Goal: Task Accomplishment & Management: Complete application form

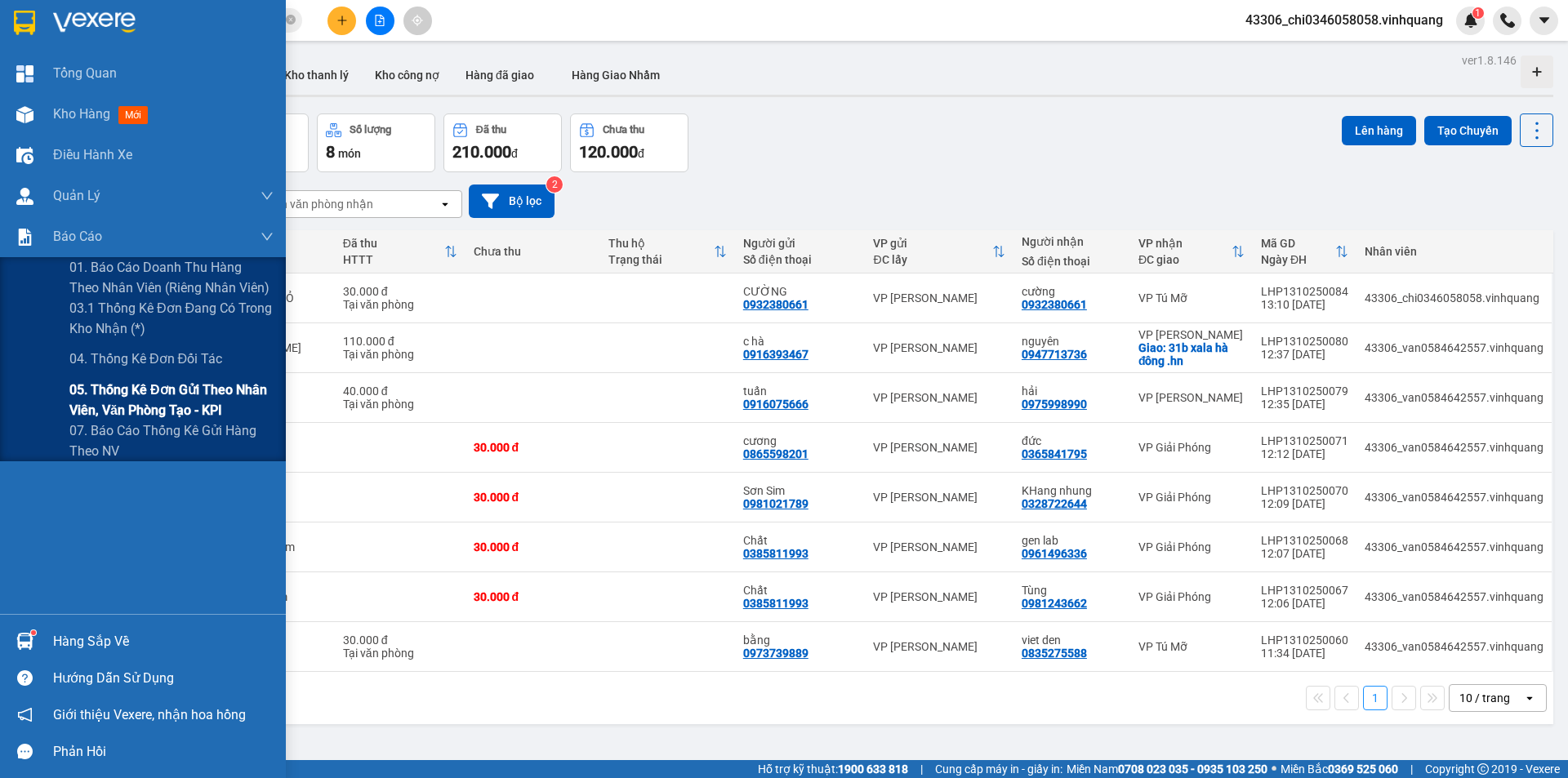
click at [133, 395] on span "05. Thống kê đơn gửi theo nhân viên, văn phòng tạo - KPI" at bounding box center [171, 399] width 204 height 41
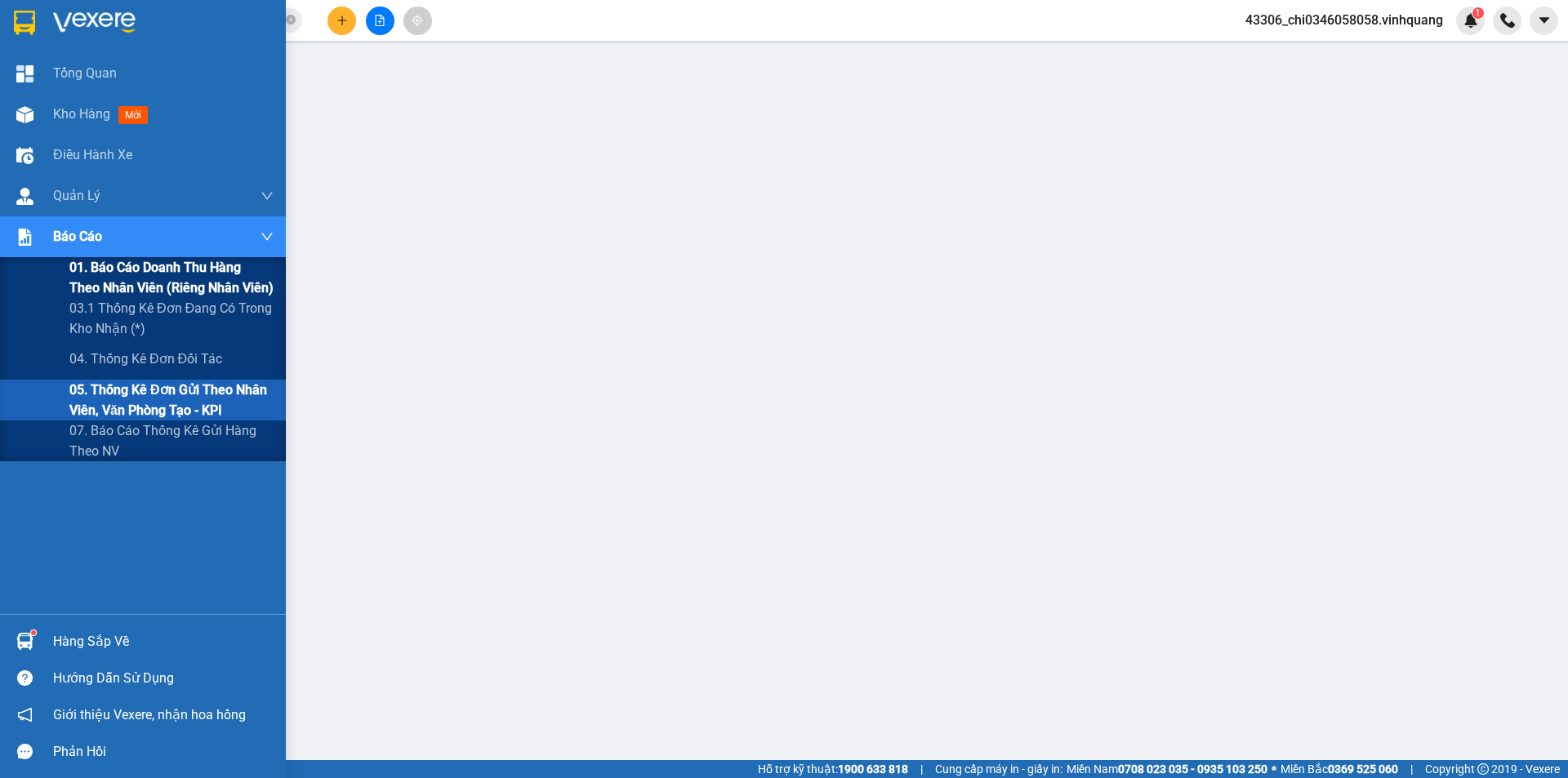
click at [161, 270] on span "01. Báo cáo doanh thu hàng theo nhân viên (riêng nhân viên)" at bounding box center [171, 277] width 204 height 41
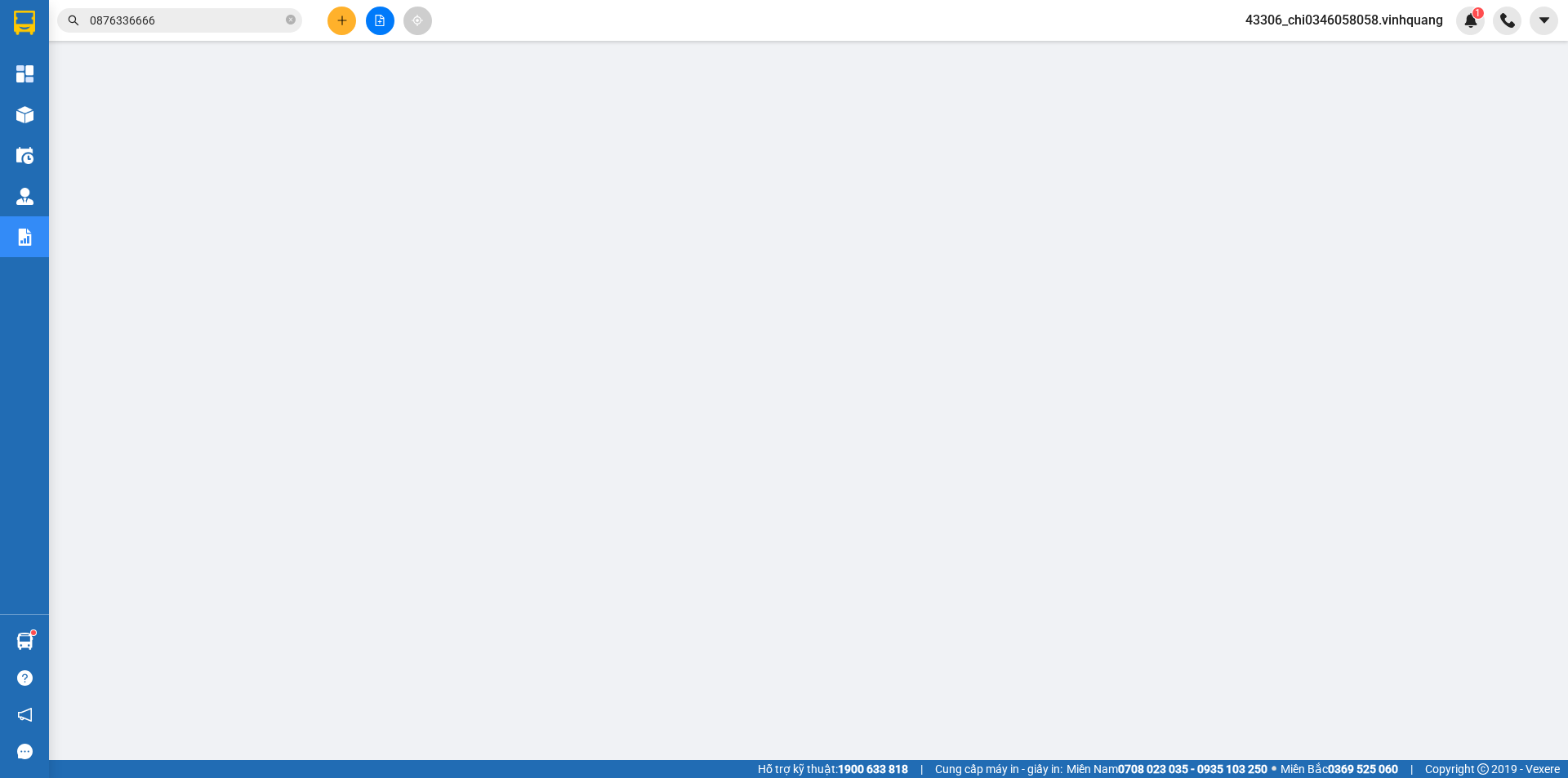
click at [1363, 21] on span "43306_chi0346058058.vinhquang" at bounding box center [1344, 20] width 224 height 21
click at [1315, 55] on span "Đăng xuất" at bounding box center [1352, 50] width 188 height 18
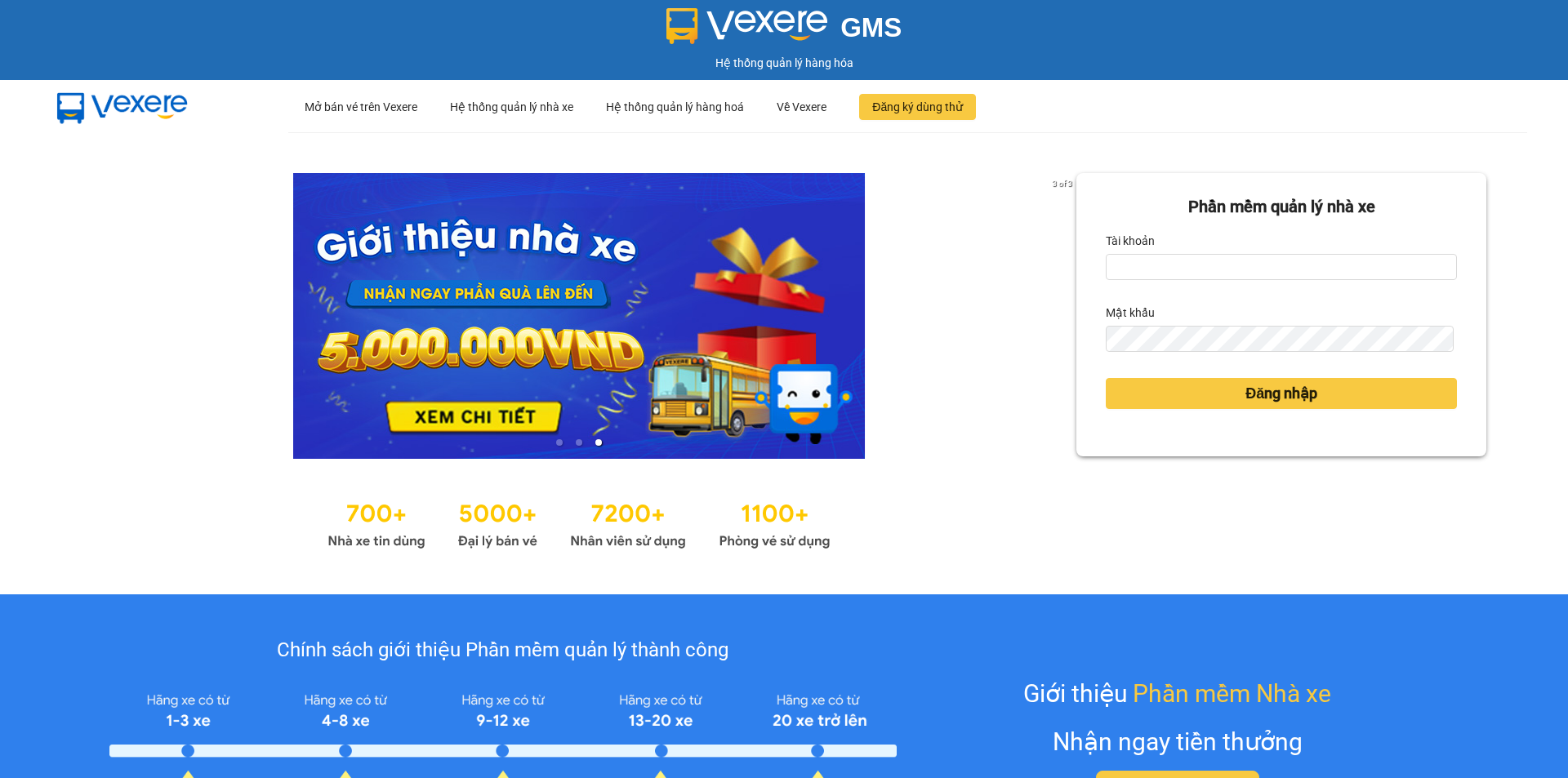
click at [1167, 253] on div "Tài khoản" at bounding box center [1282, 241] width 351 height 26
click at [1176, 262] on input "Tài khoản" at bounding box center [1282, 267] width 351 height 26
type input "yen0932249949.vinhquang"
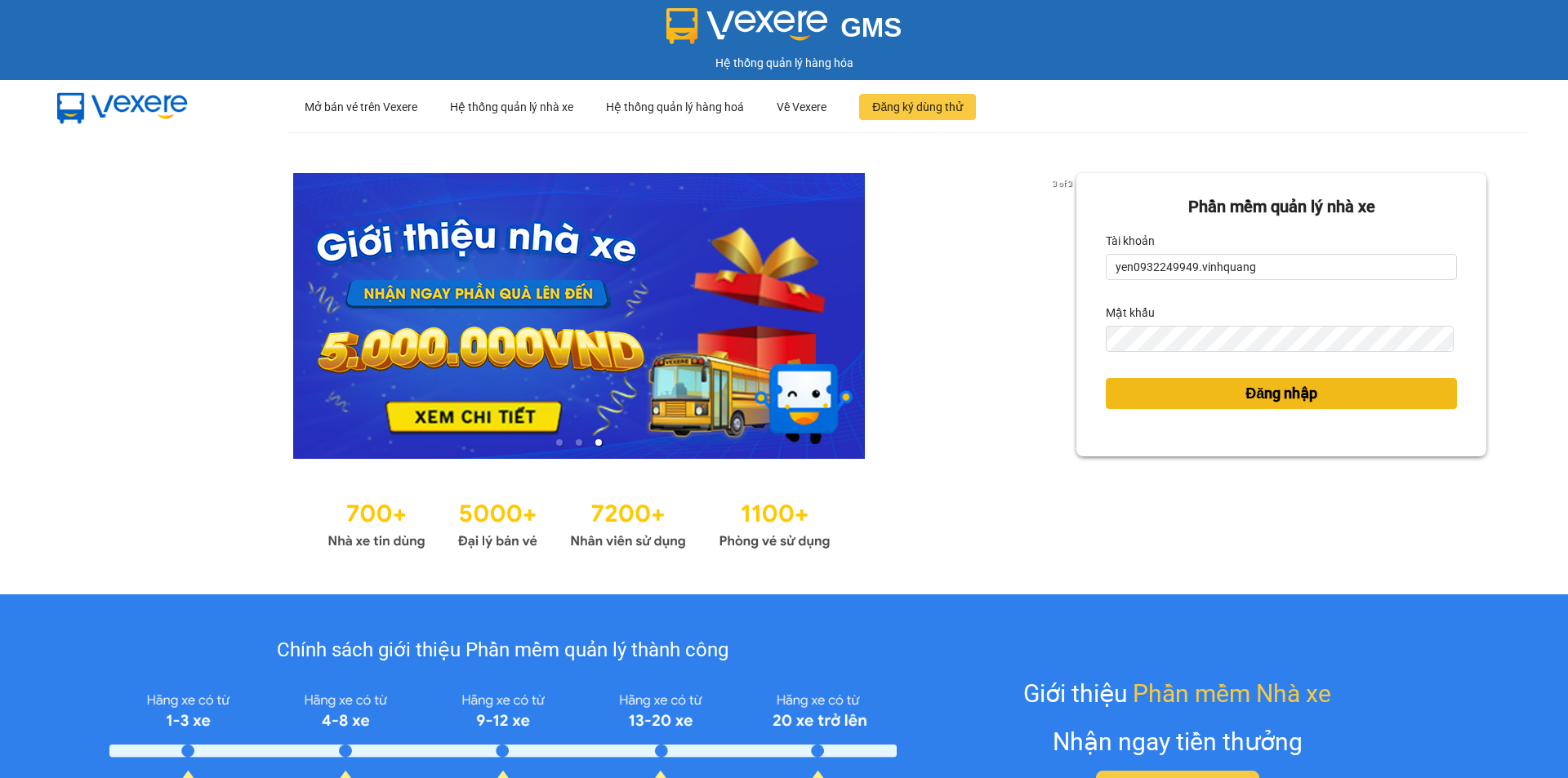
click at [1246, 389] on span "Đăng nhập" at bounding box center [1282, 394] width 72 height 23
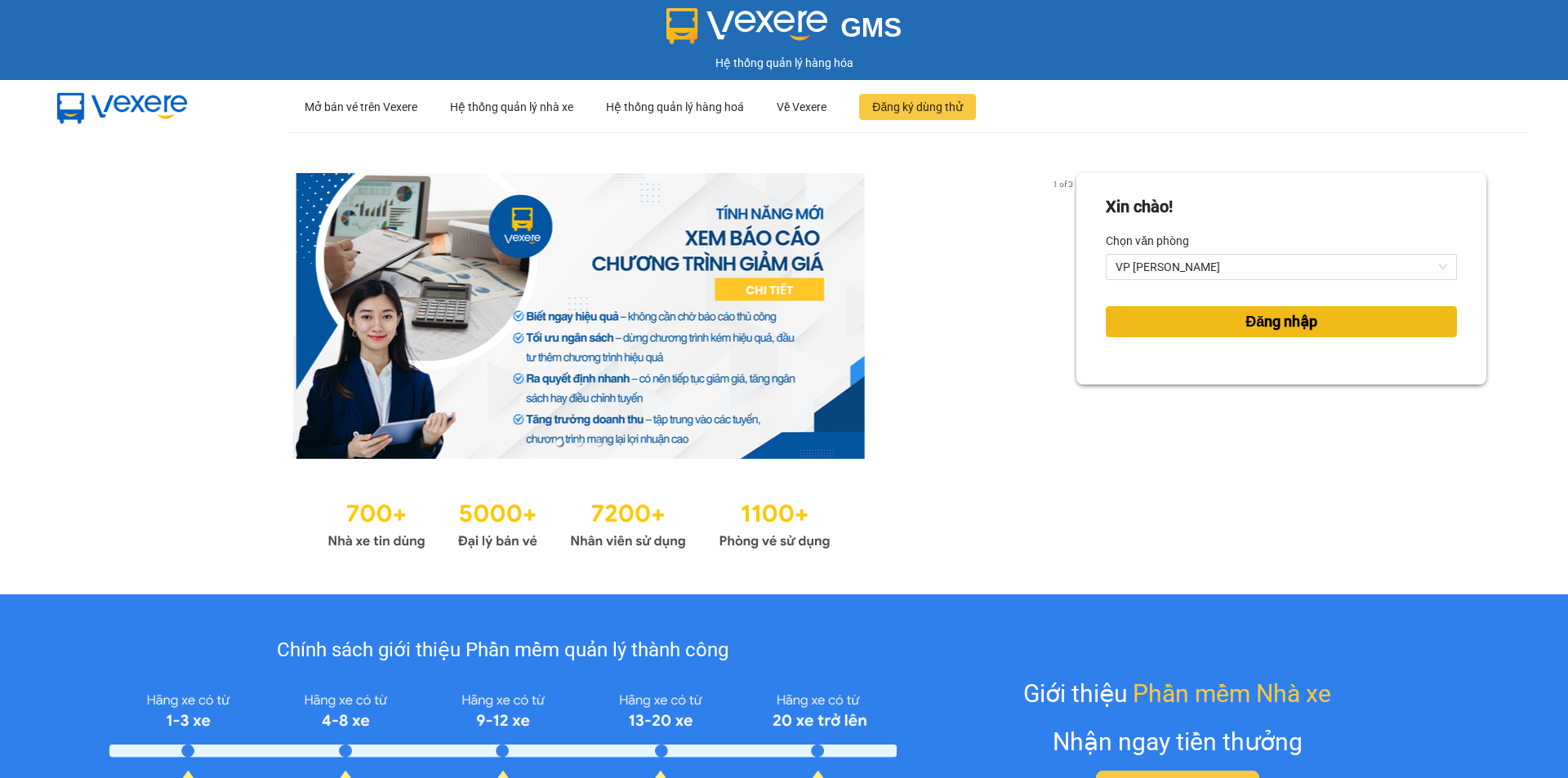
click at [1299, 325] on span "Đăng nhập" at bounding box center [1282, 322] width 72 height 23
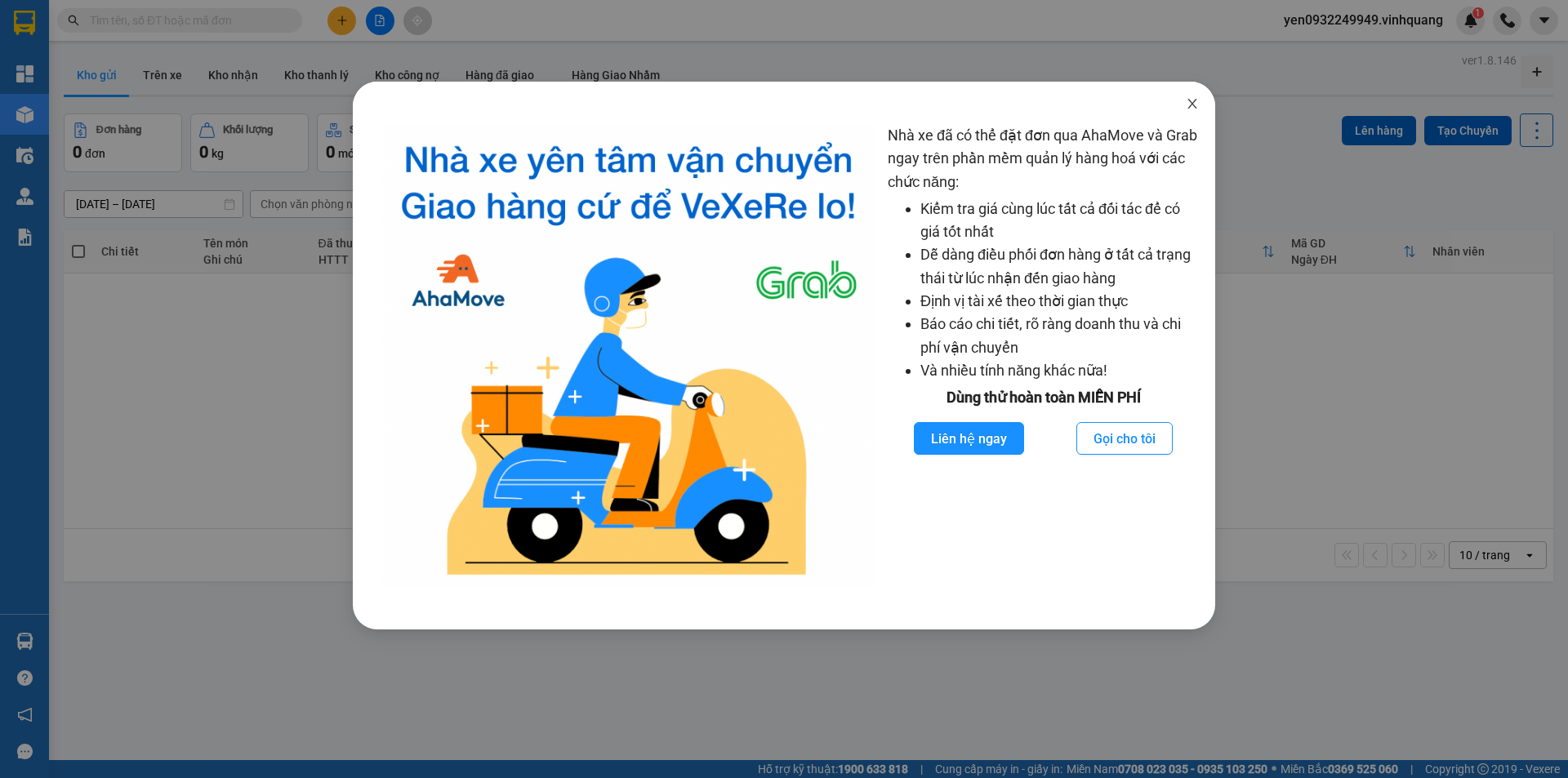
click at [1197, 109] on icon "close" at bounding box center [1192, 104] width 9 height 9
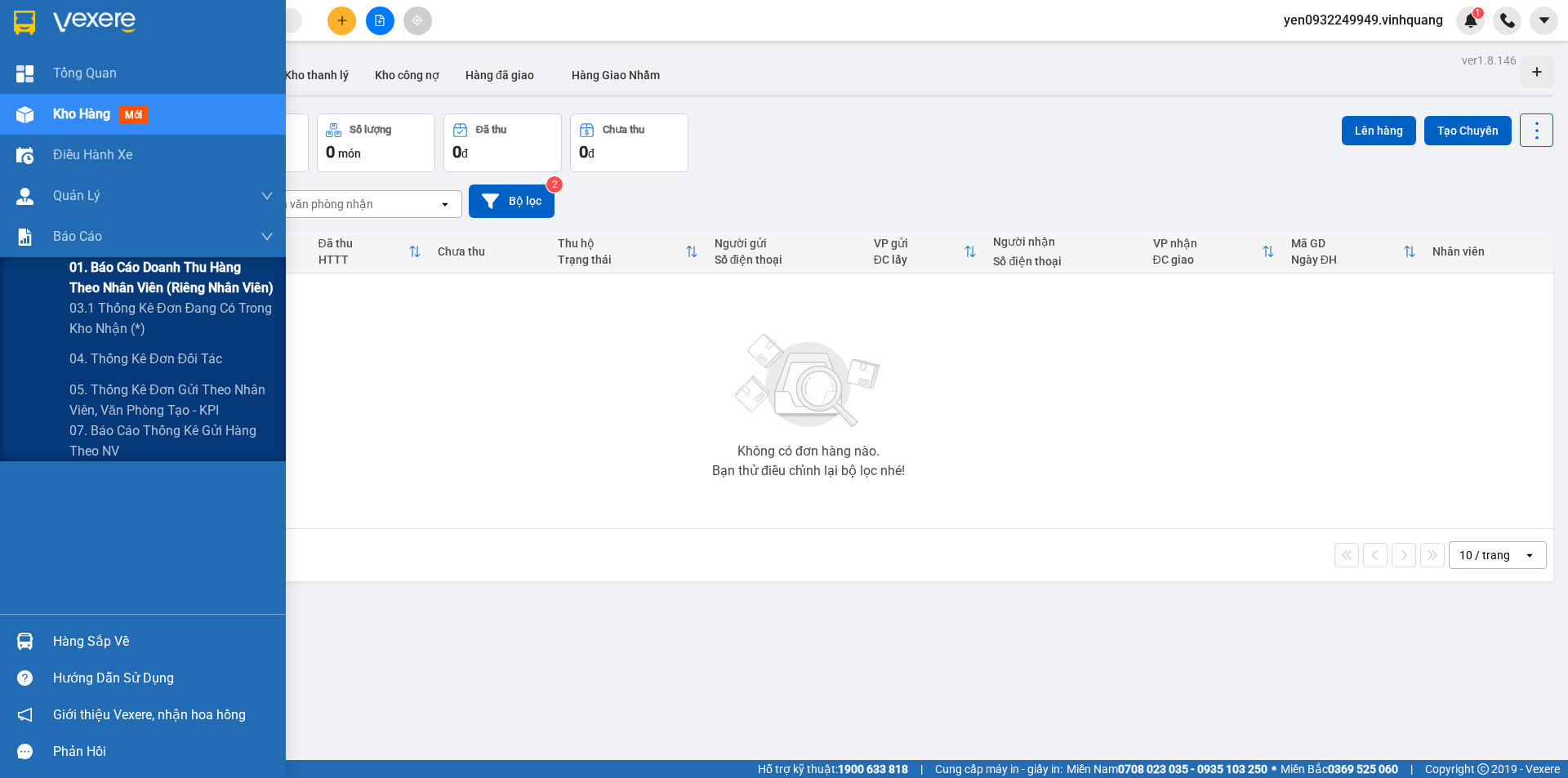
click at [142, 278] on span "01. Báo cáo doanh thu hàng theo nhân viên (riêng nhân viên)" at bounding box center [171, 277] width 204 height 41
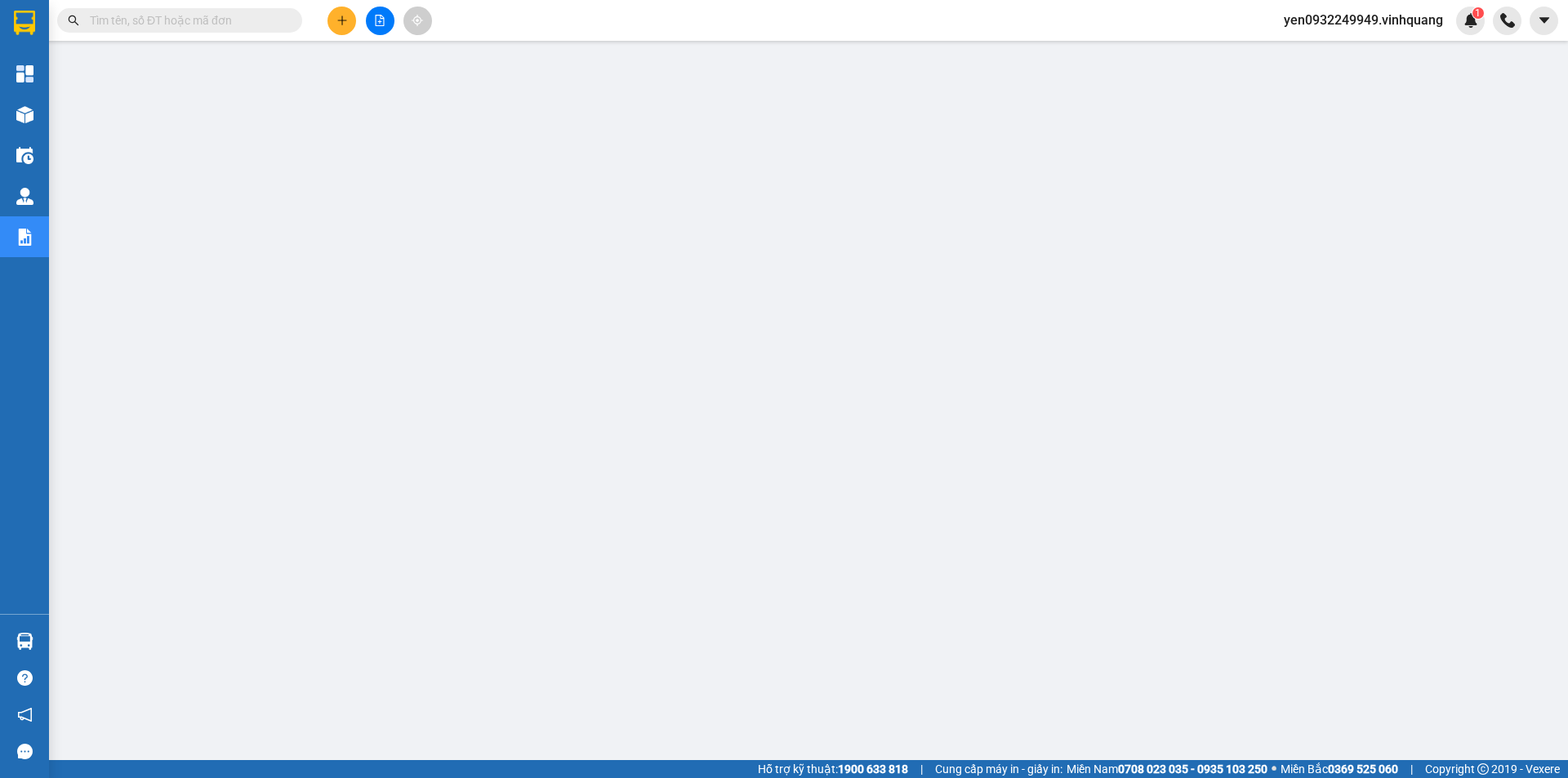
click at [1377, 19] on span "yen0932249949.vinhquang" at bounding box center [1363, 20] width 185 height 21
click at [1331, 54] on span "Đăng xuất" at bounding box center [1371, 50] width 150 height 18
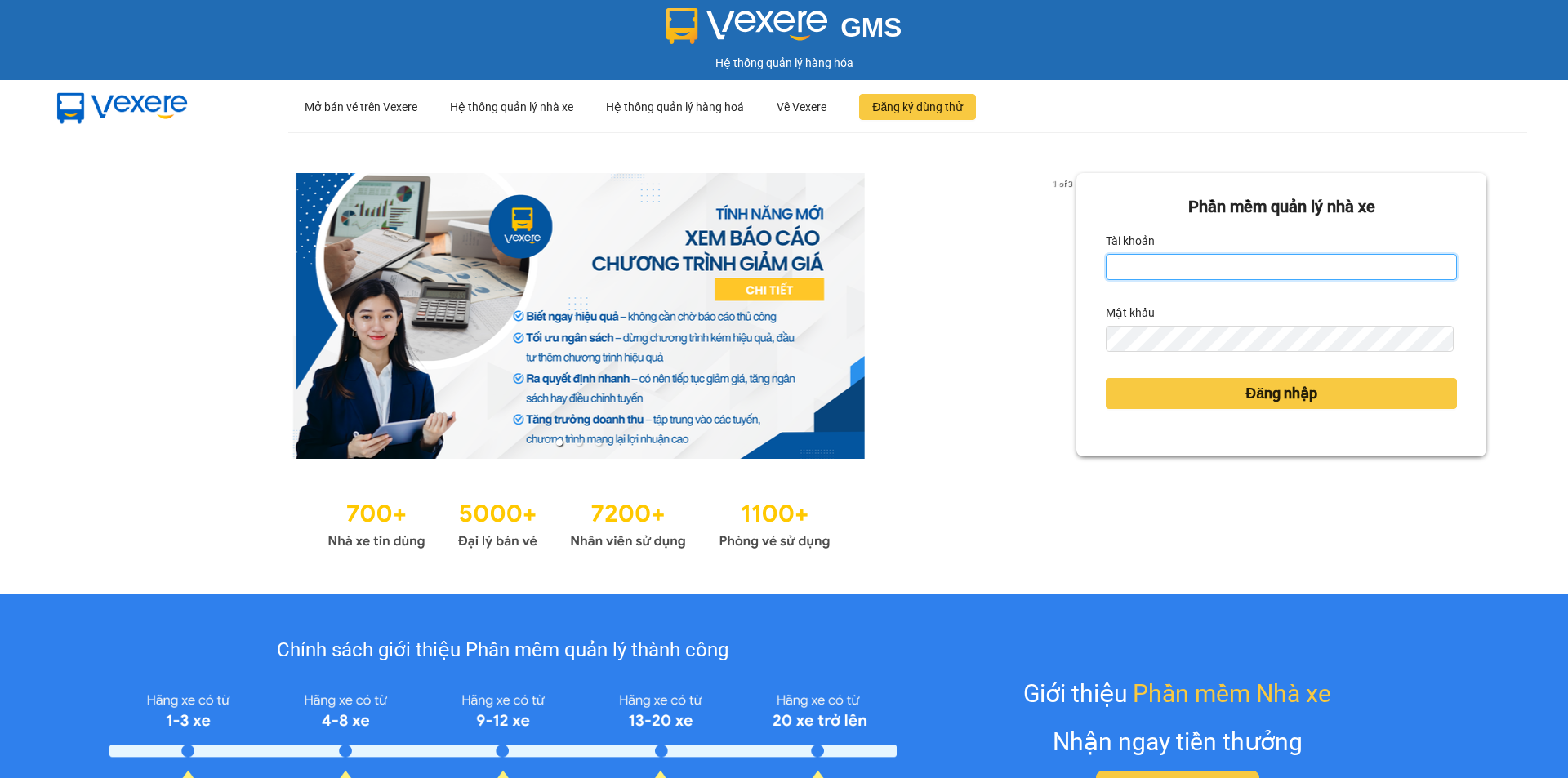
click at [1192, 273] on input "Tài khoản" at bounding box center [1282, 267] width 351 height 26
type input "yen0932249949.vinhquang"
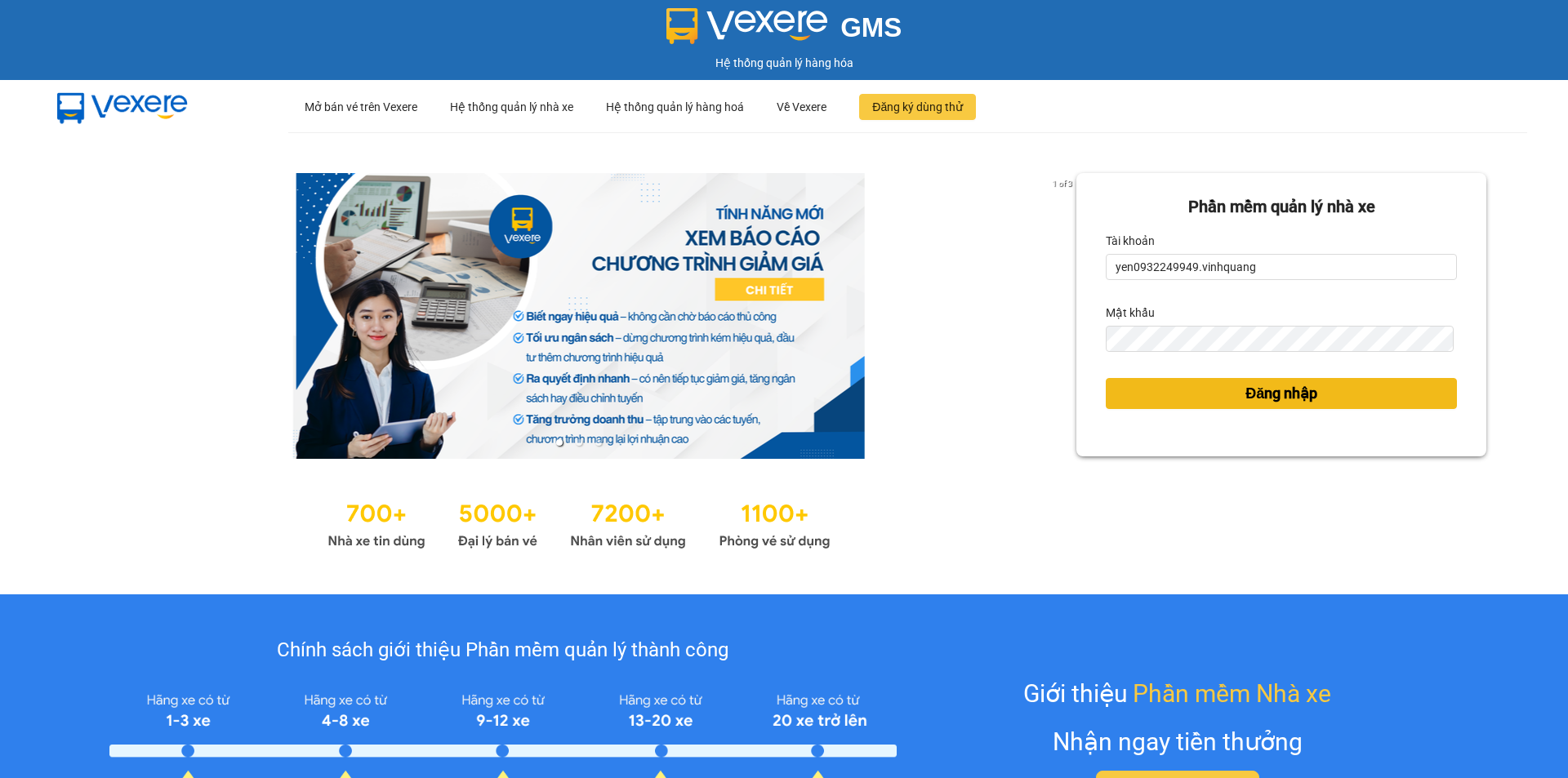
click at [1321, 395] on button "Đăng nhập" at bounding box center [1282, 393] width 351 height 31
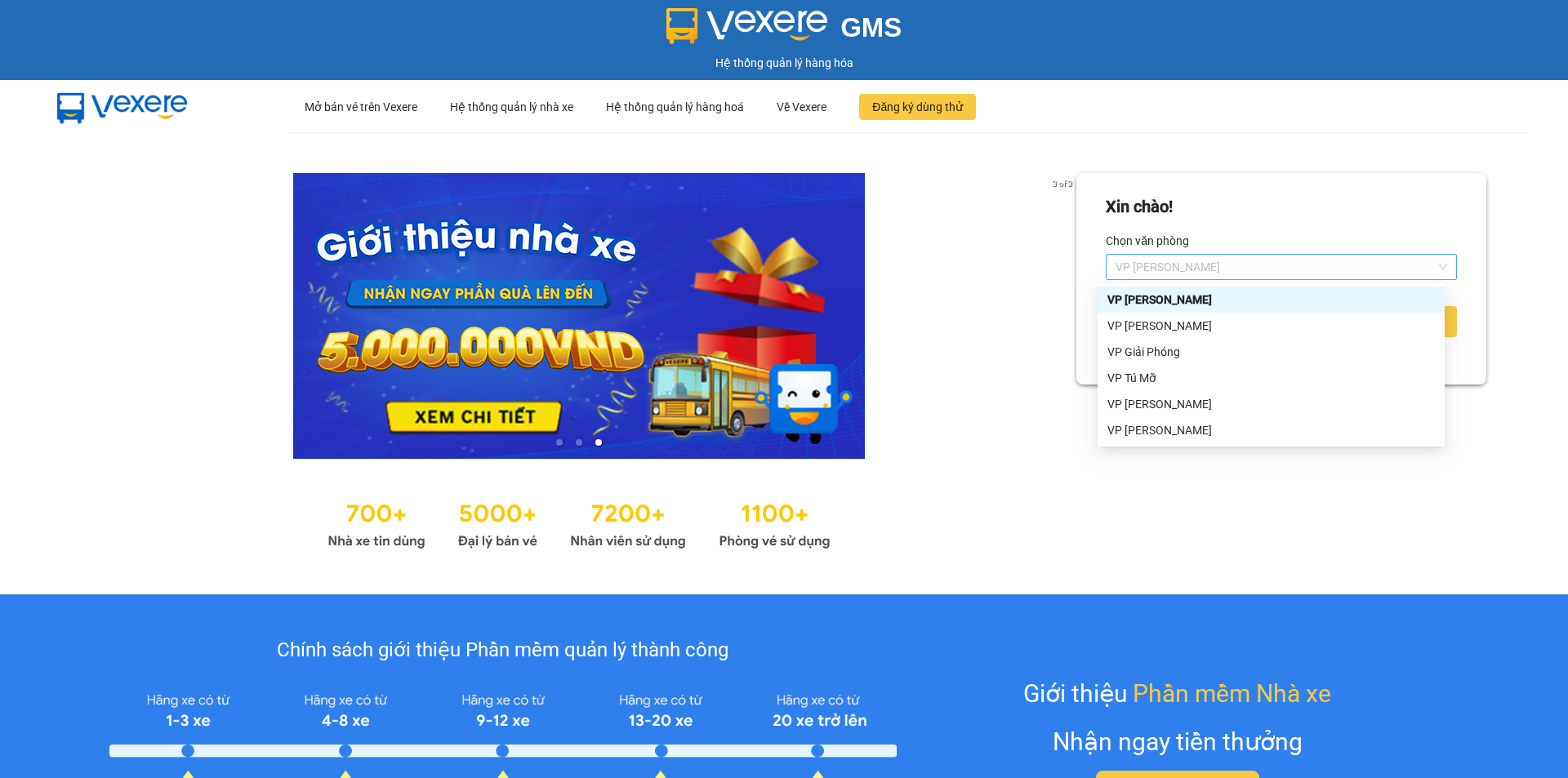
click at [1233, 266] on span "VP [PERSON_NAME]" at bounding box center [1281, 267] width 332 height 25
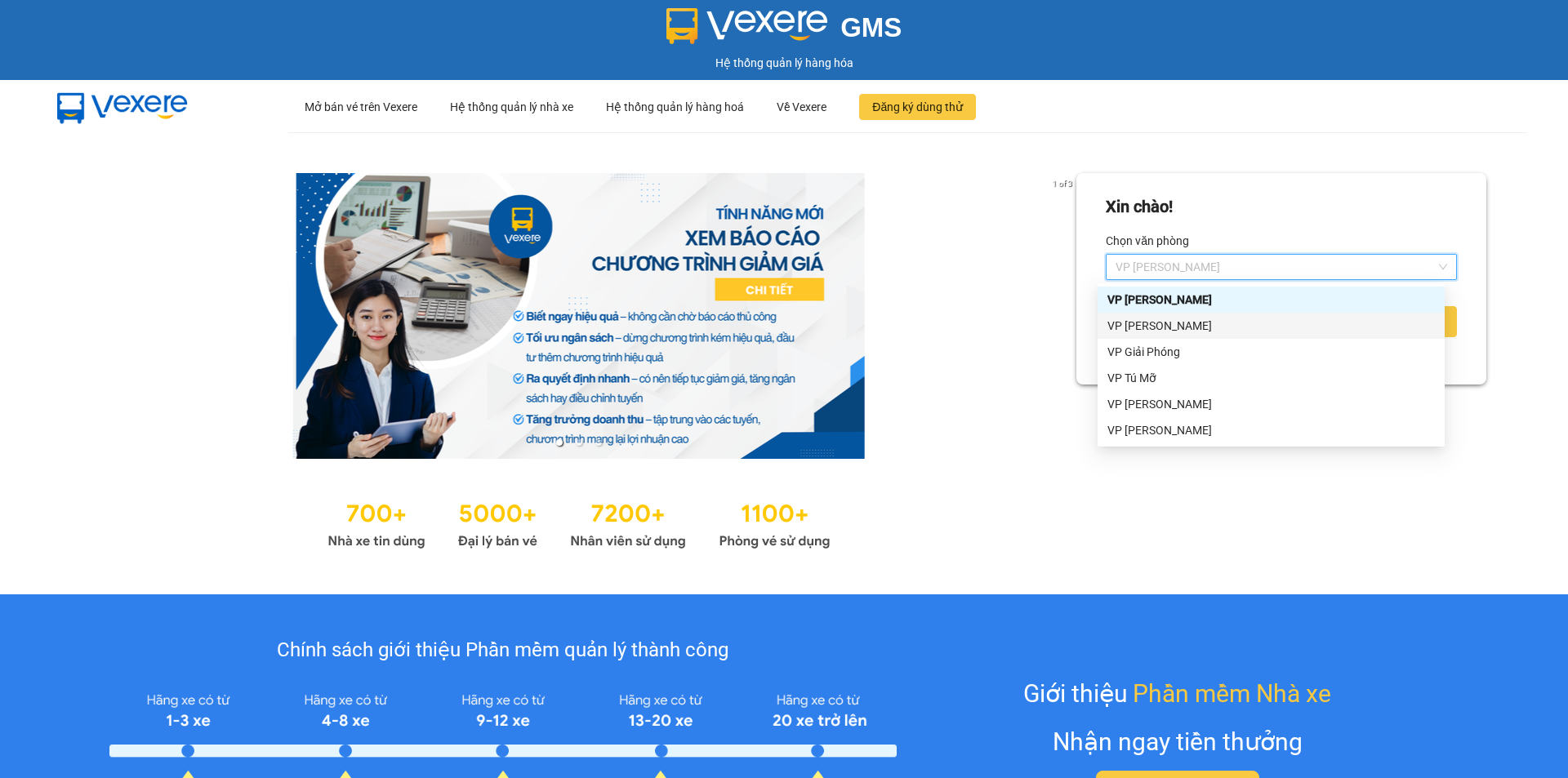
click at [1203, 330] on div "VP [PERSON_NAME]" at bounding box center [1270, 325] width 328 height 18
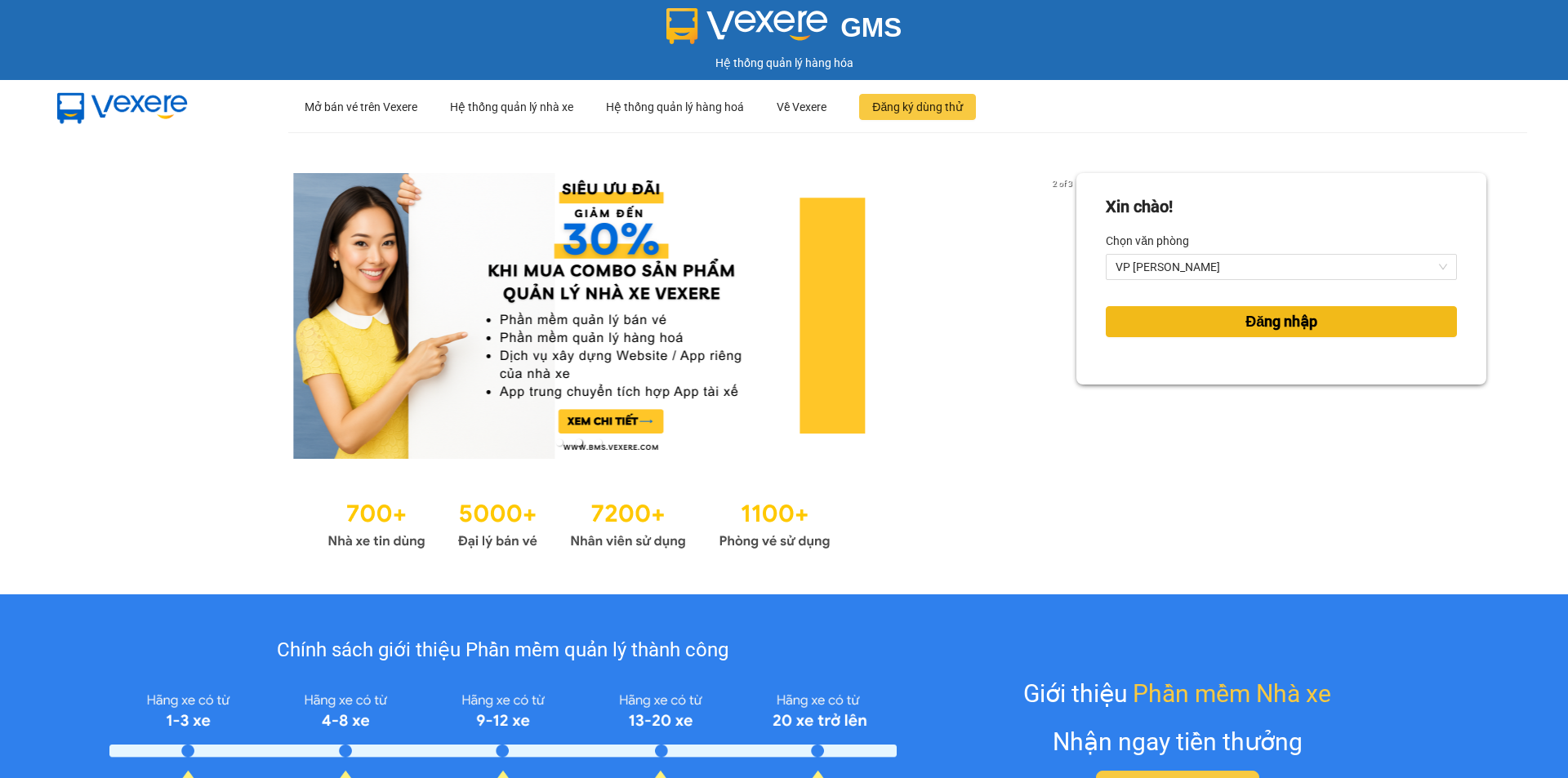
click at [1276, 324] on span "Đăng nhập" at bounding box center [1282, 322] width 72 height 23
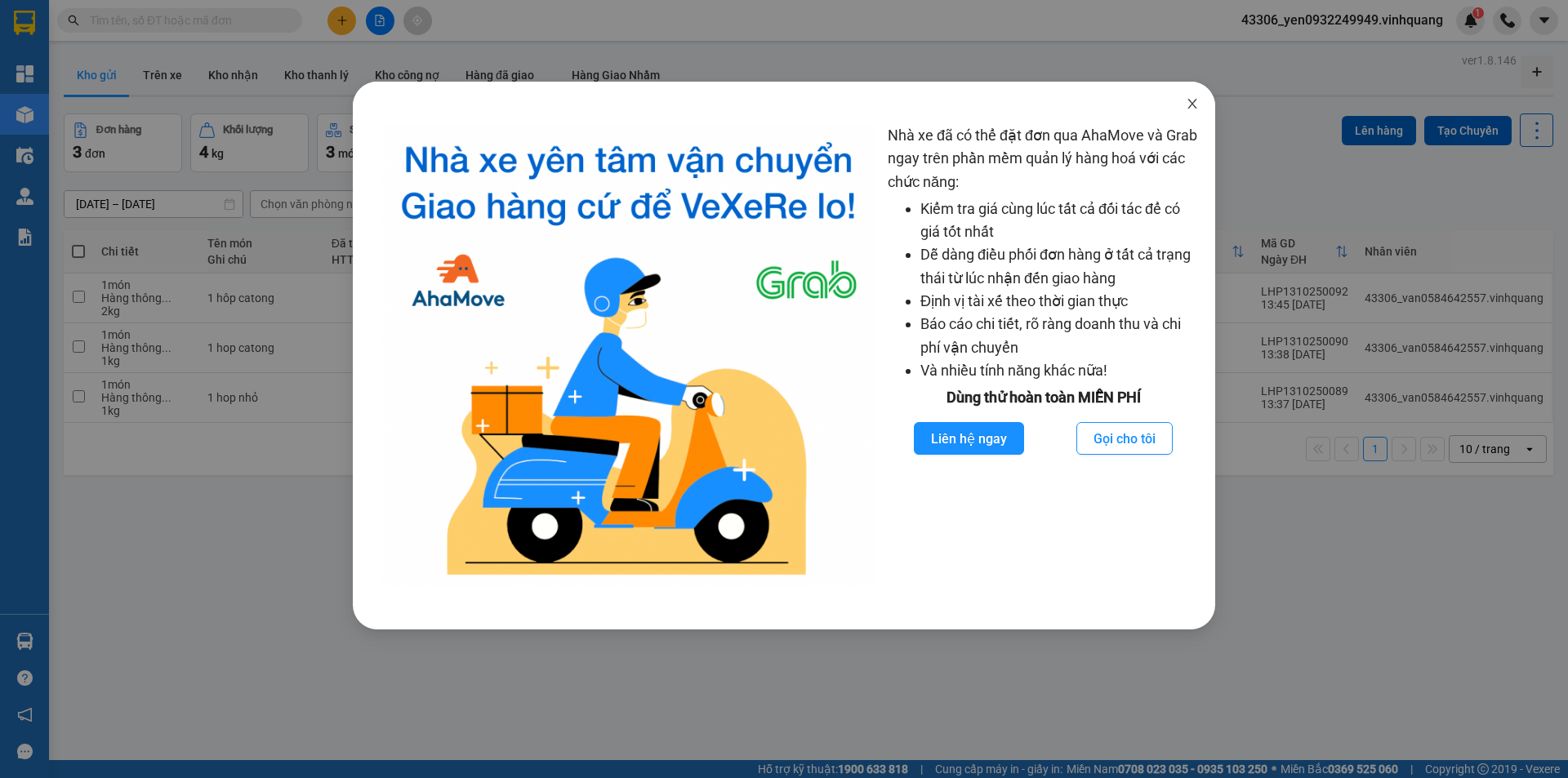
click at [1193, 105] on icon "close" at bounding box center [1192, 104] width 13 height 13
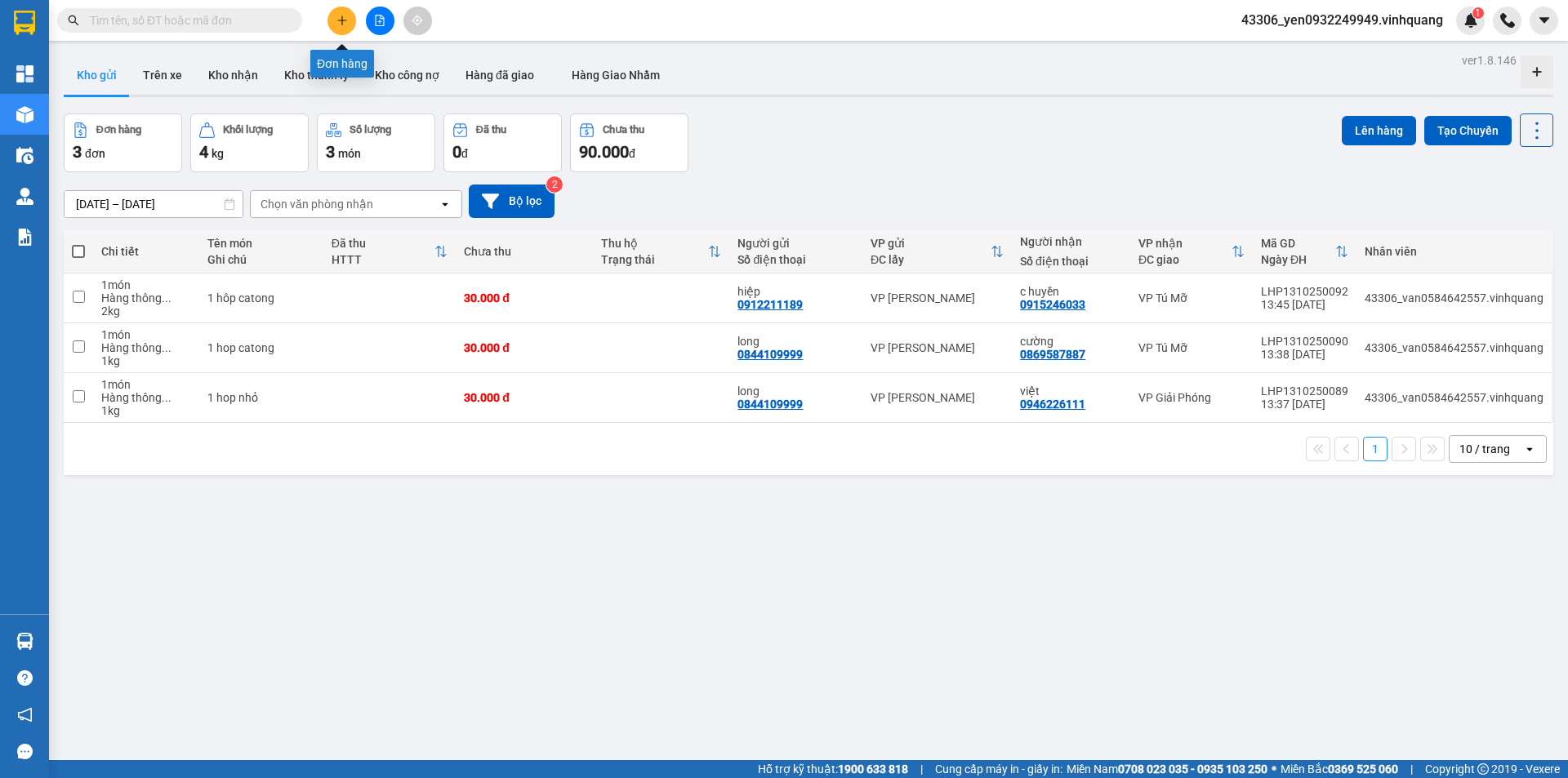
click at [341, 21] on icon "plus" at bounding box center [342, 21] width 11 height 11
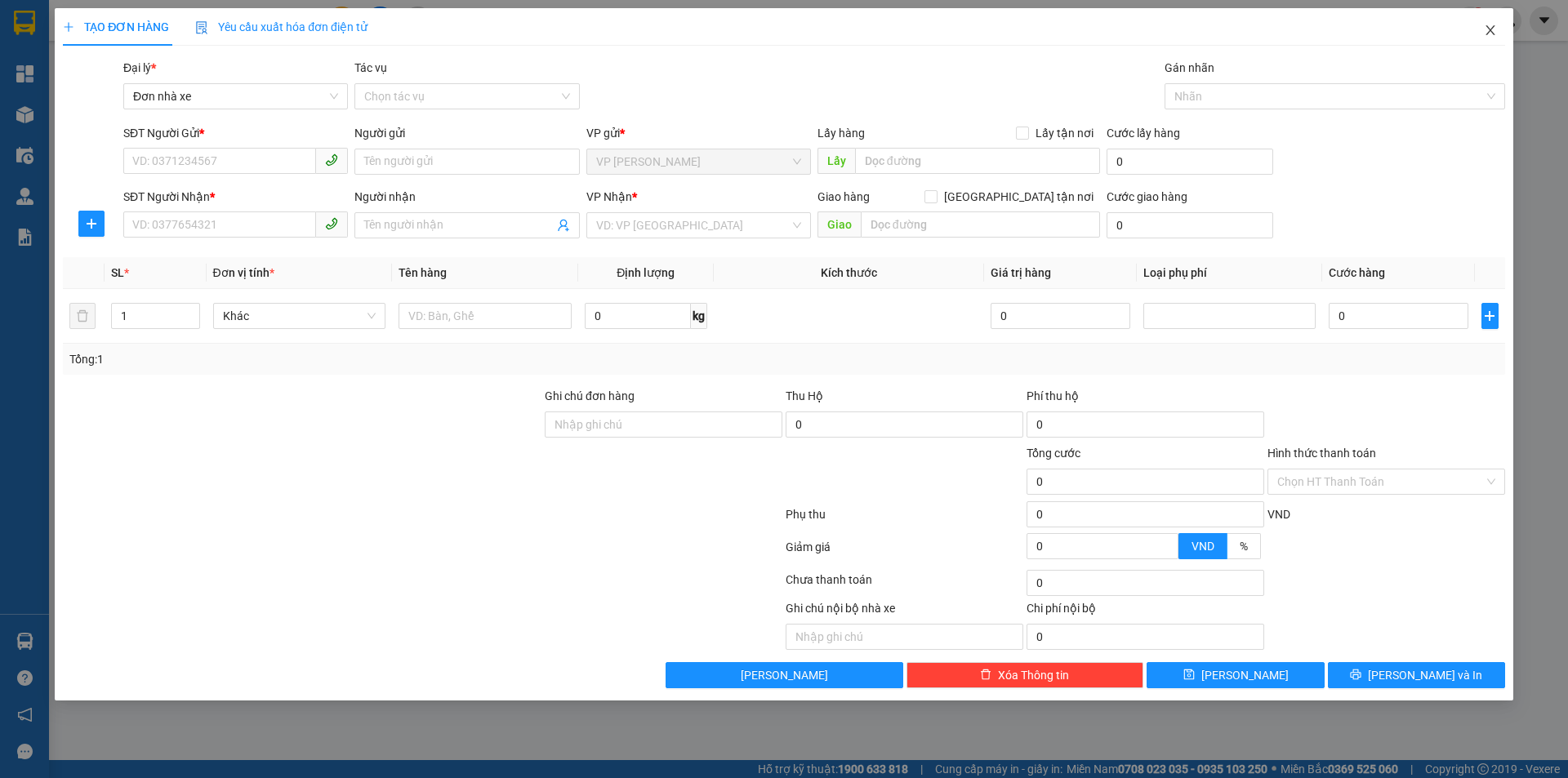
click at [1491, 28] on icon "close" at bounding box center [1491, 30] width 13 height 13
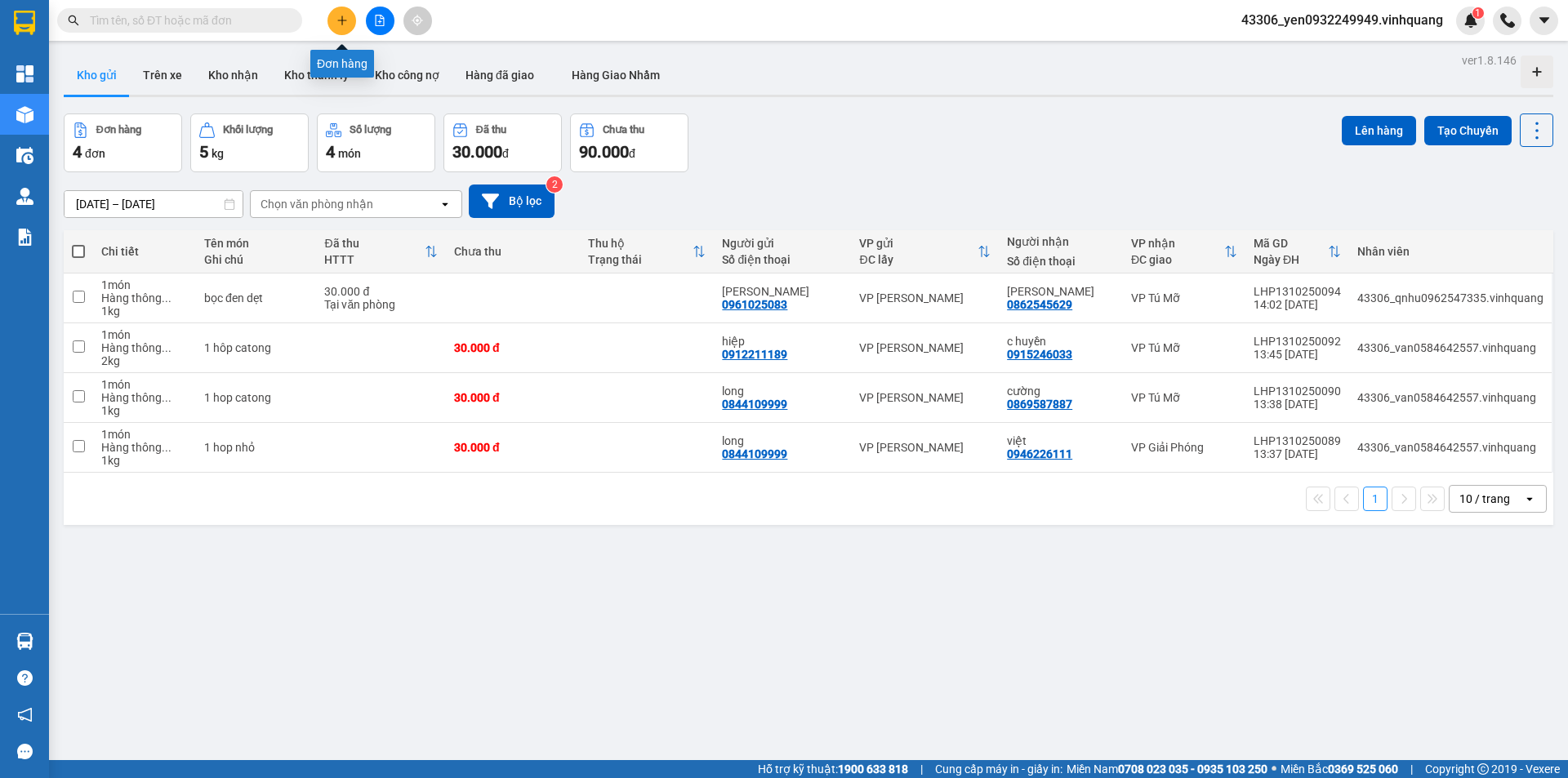
click at [354, 20] on button at bounding box center [342, 21] width 28 height 28
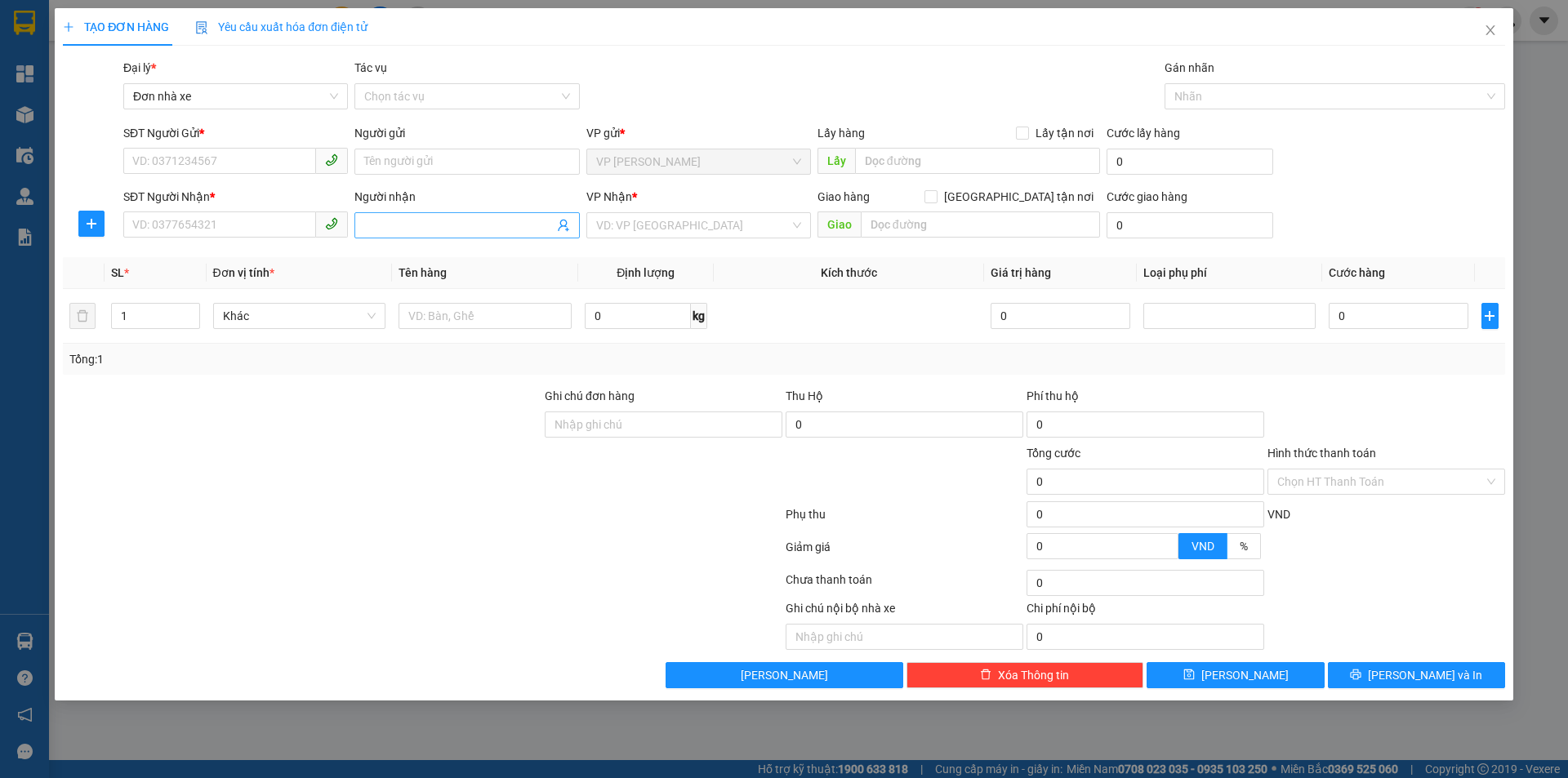
click at [492, 226] on input "Người nhận" at bounding box center [459, 225] width 189 height 18
drag, startPoint x: 432, startPoint y: 230, endPoint x: 324, endPoint y: 223, distance: 108.2
click at [324, 223] on div "SĐT Người Nhận * VD: 0377654321 Người nhận 01 túi trắng 01 túi trắng VP Nhận * …" at bounding box center [814, 216] width 1389 height 58
type input "01 túi trắng"
drag, startPoint x: 388, startPoint y: 215, endPoint x: 885, endPoint y: 318, distance: 507.6
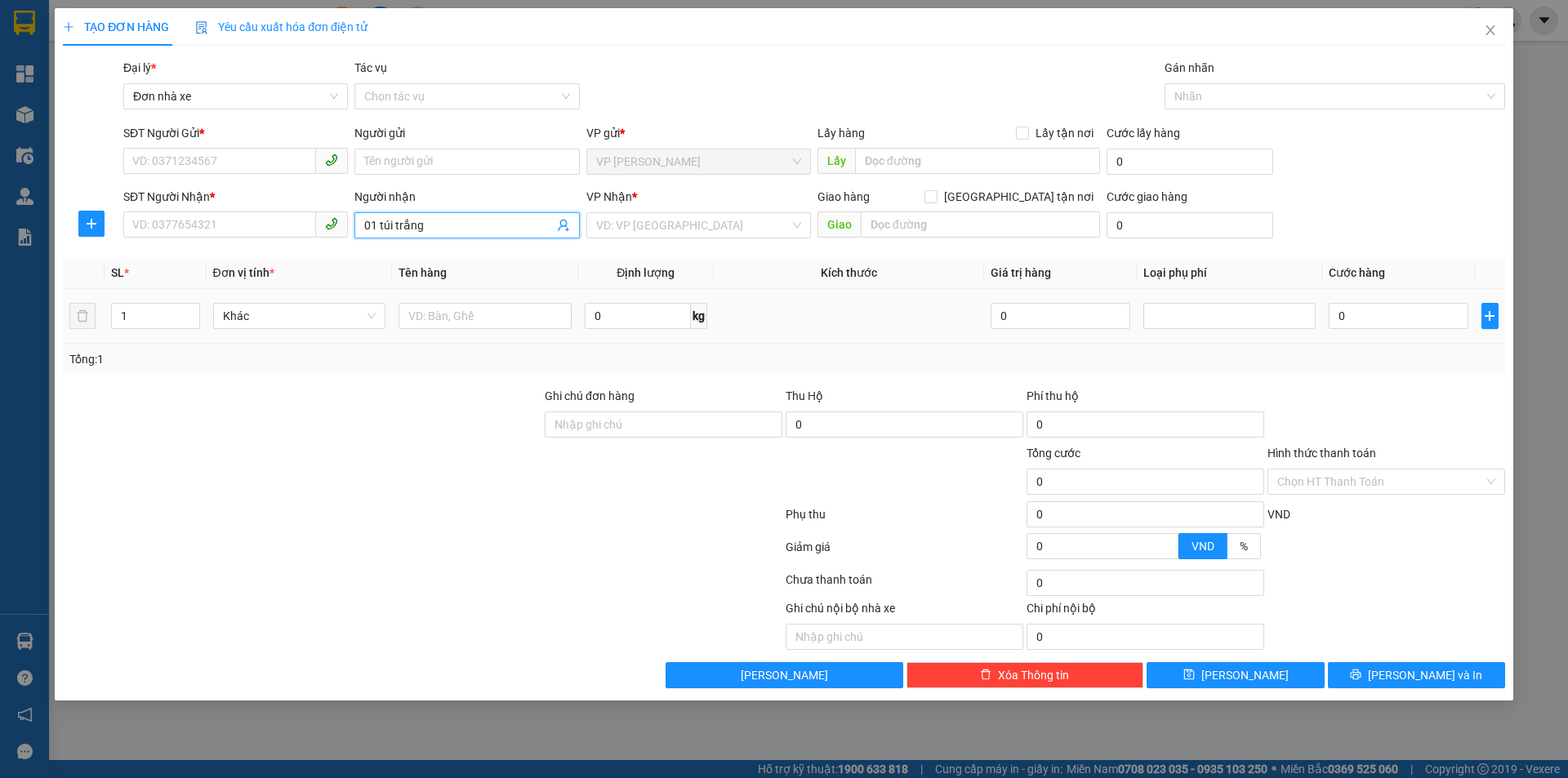
click at [885, 318] on td at bounding box center [849, 316] width 270 height 55
click at [441, 322] on input "text" at bounding box center [485, 316] width 173 height 26
click at [350, 317] on span "Khác" at bounding box center [299, 316] width 154 height 25
type input "01 túi trắng"
click at [704, 221] on input "search" at bounding box center [692, 226] width 194 height 25
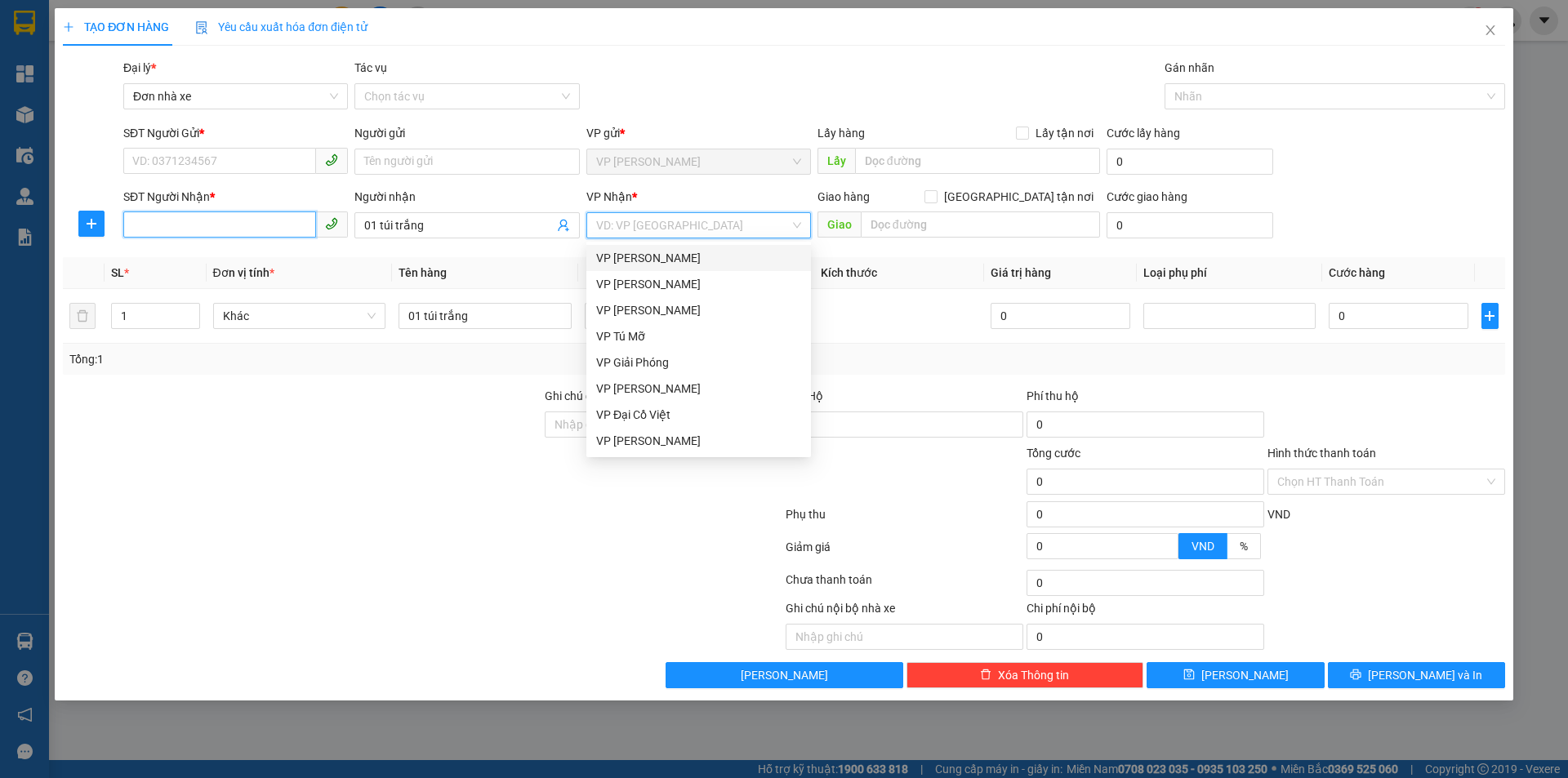
click at [167, 228] on input "SĐT Người Nhận *" at bounding box center [220, 225] width 193 height 26
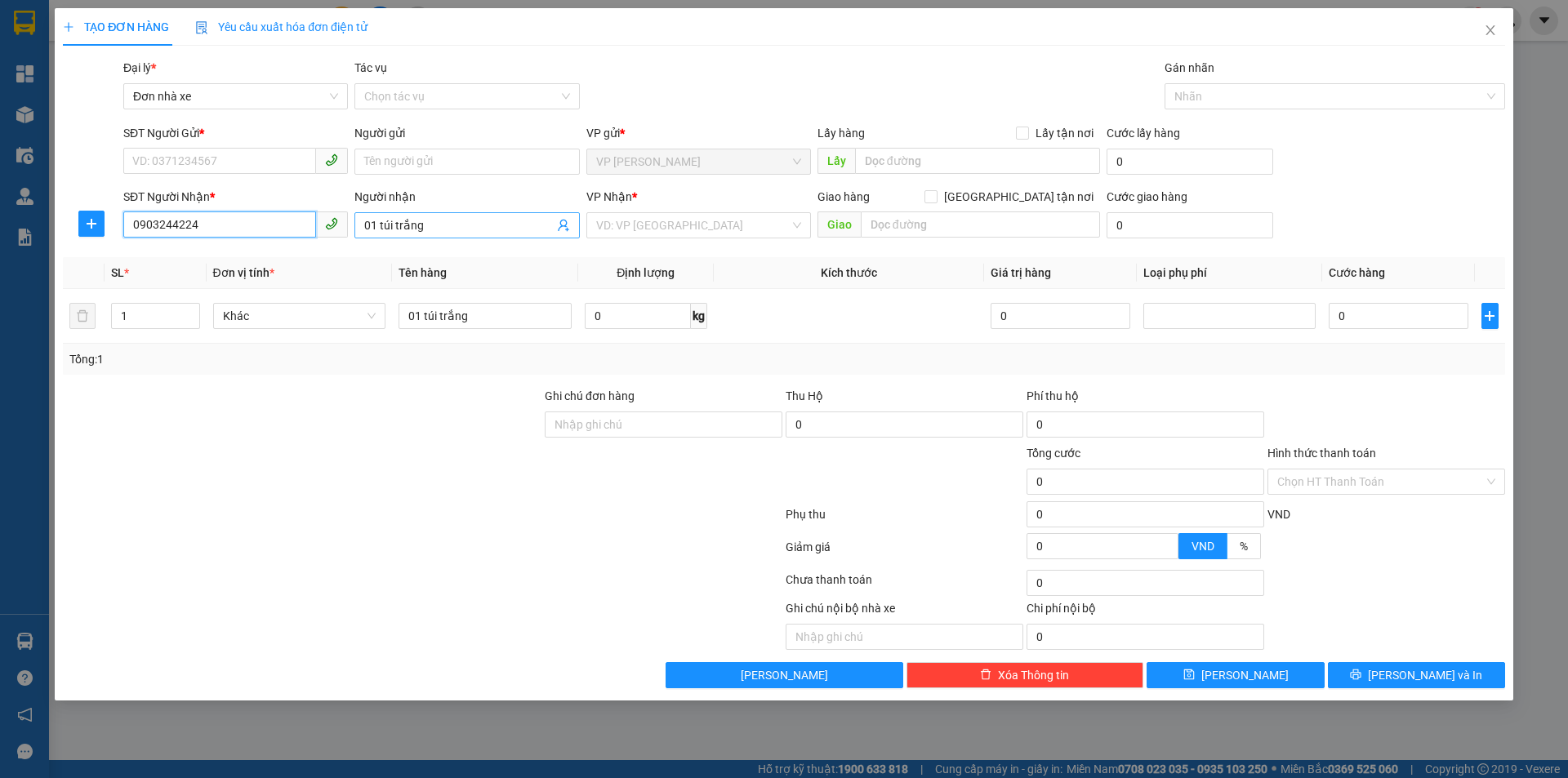
type input "0903244224"
click at [419, 228] on input "01 túi trắng" at bounding box center [459, 225] width 189 height 18
drag, startPoint x: 424, startPoint y: 221, endPoint x: 340, endPoint y: 226, distance: 84.1
click at [340, 226] on div "SĐT Người Nhận * 0903244224 Người nhận 01 túi trắngAnh Phong 01 túi trắngAnh Ph…" at bounding box center [814, 216] width 1389 height 58
type input "[PERSON_NAME]"
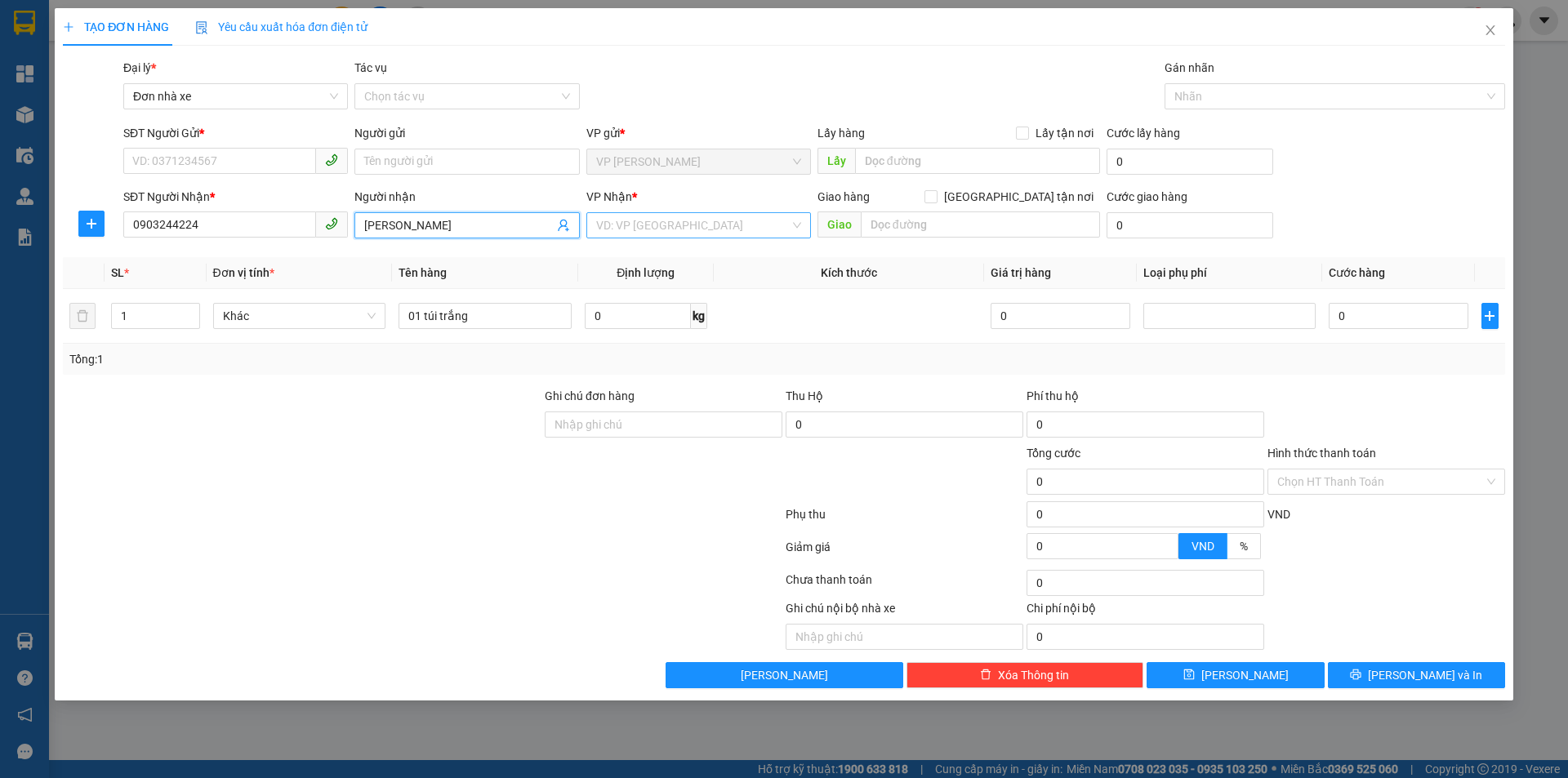
click at [671, 219] on input "search" at bounding box center [692, 226] width 194 height 25
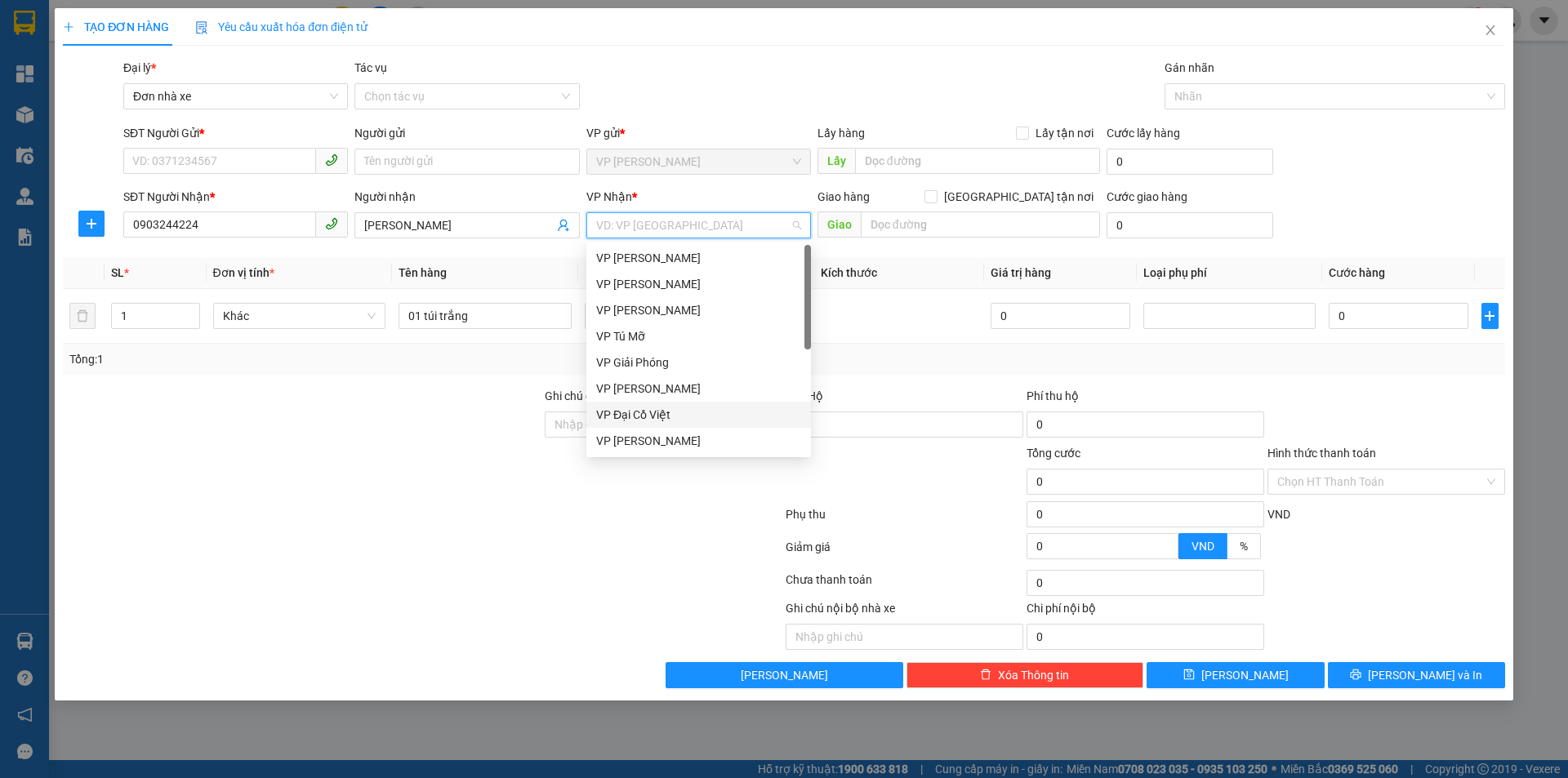
click at [680, 412] on div "VP Đại Cồ Việt" at bounding box center [698, 414] width 205 height 18
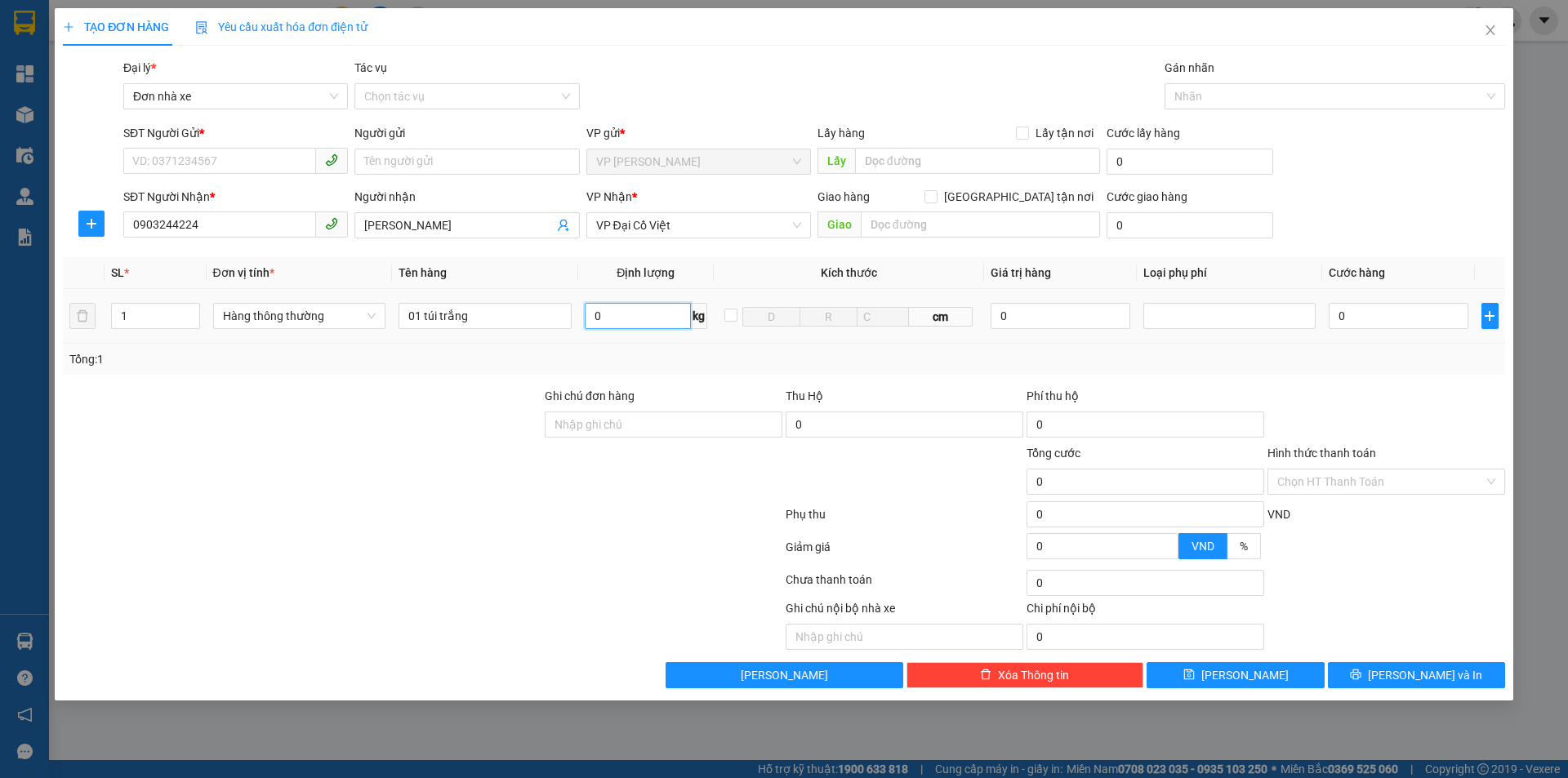
click at [624, 319] on input "0" at bounding box center [638, 316] width 106 height 26
type input "1"
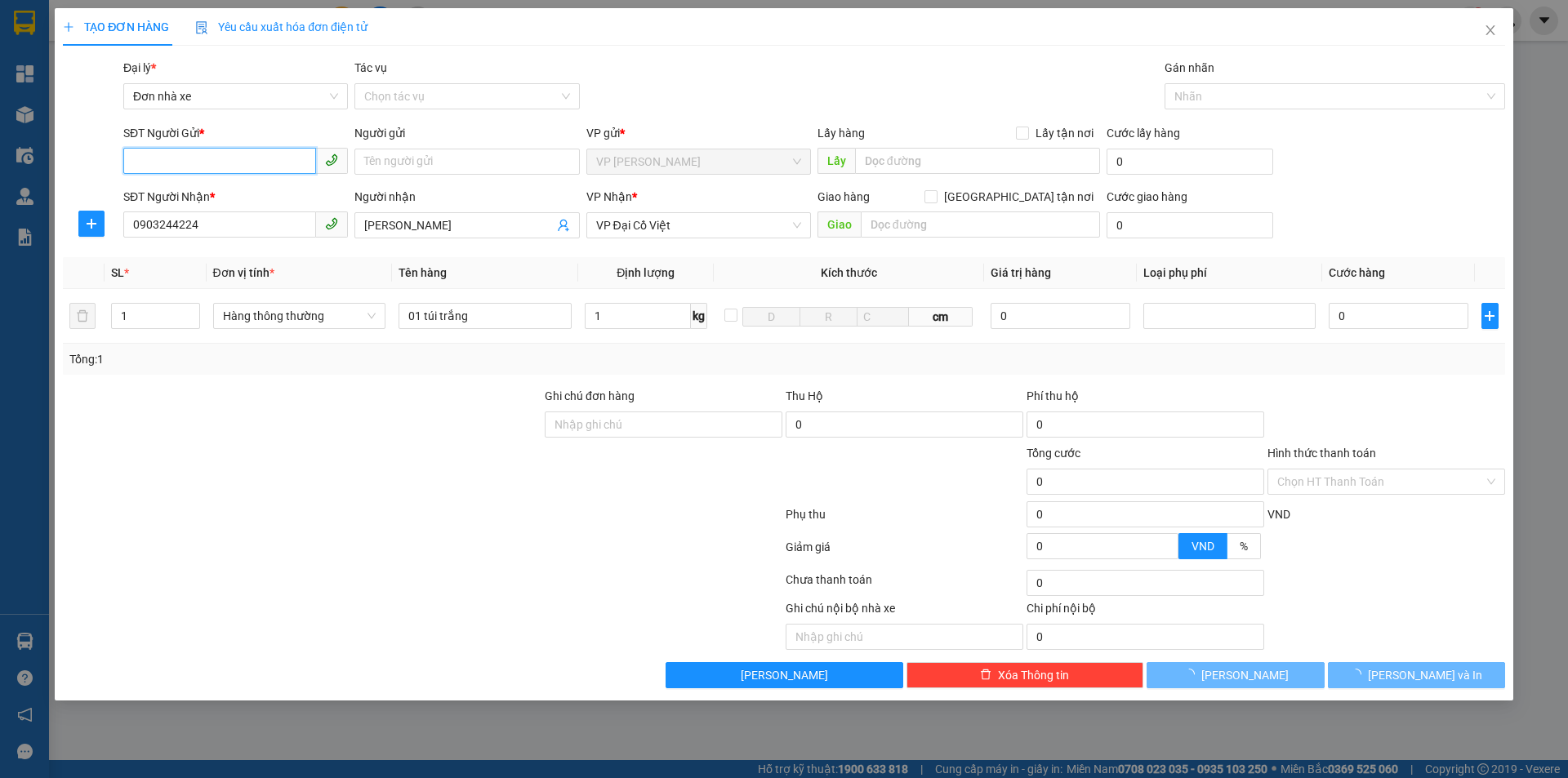
click at [174, 154] on input "SĐT Người Gửi *" at bounding box center [220, 161] width 193 height 26
type input "30.000"
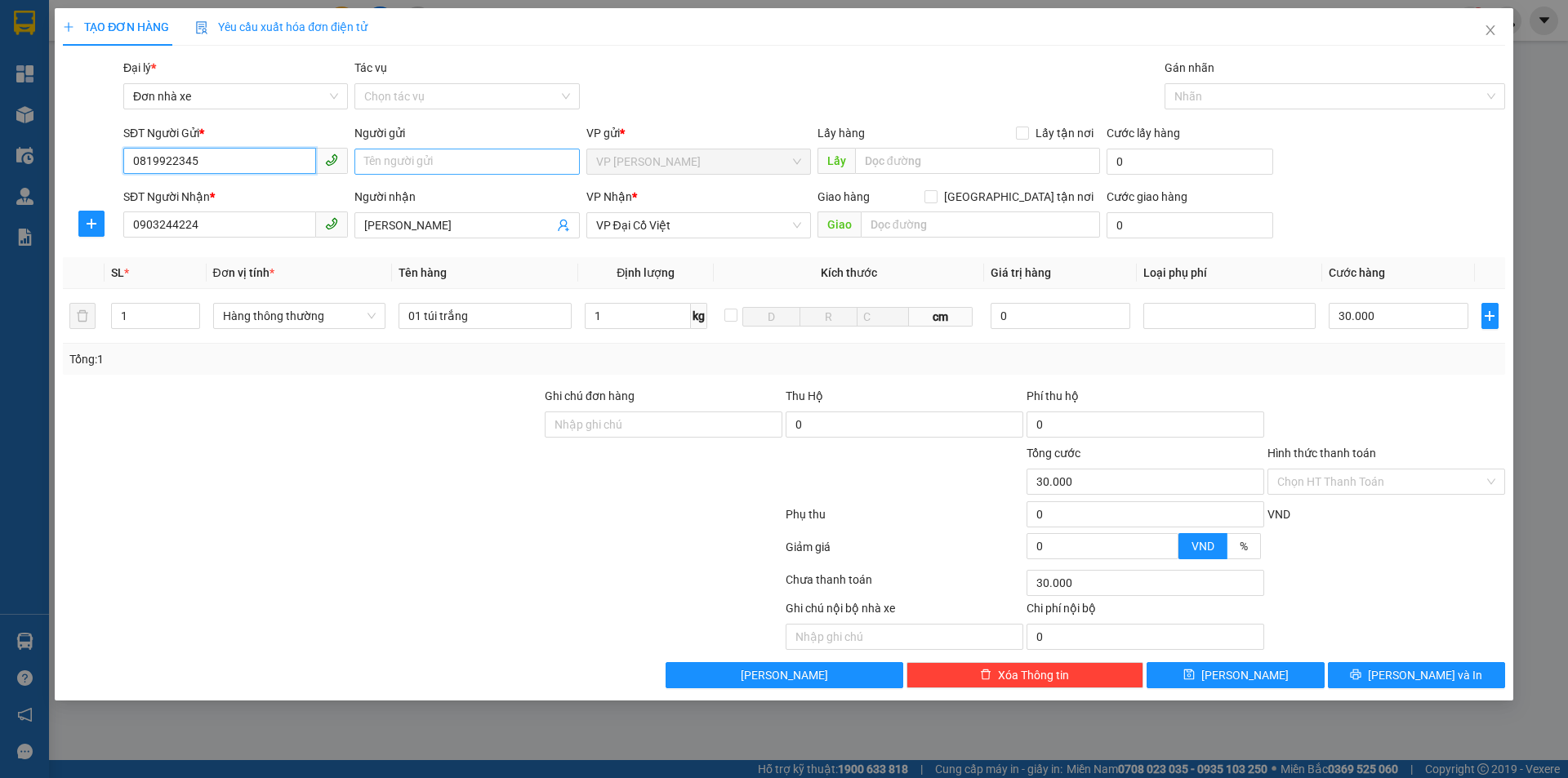
type input "0819922345"
click at [396, 160] on input "Người gửi" at bounding box center [467, 161] width 225 height 26
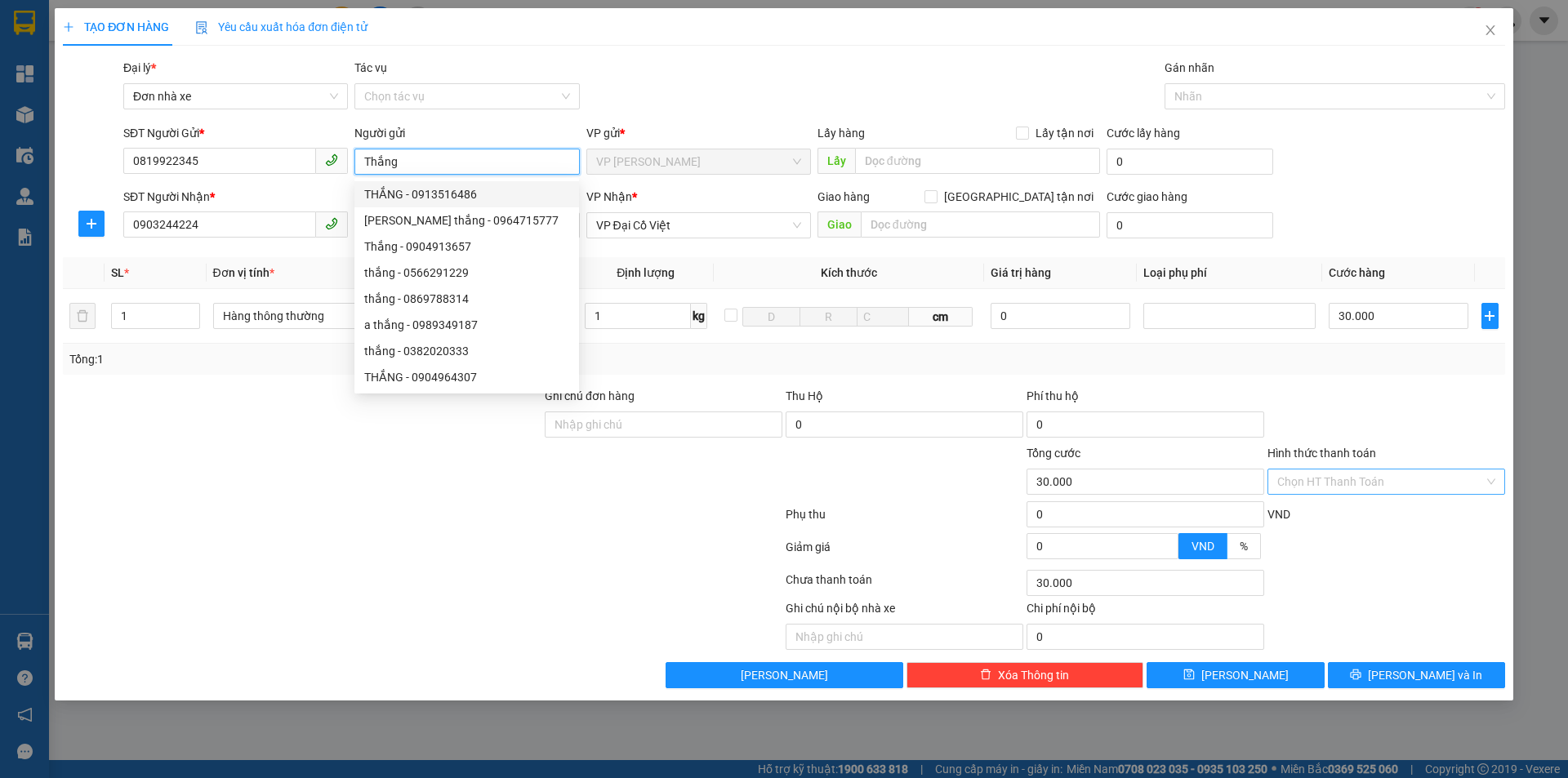
type input "Thắng"
click at [1372, 472] on input "Hình thức thanh toán" at bounding box center [1380, 482] width 207 height 25
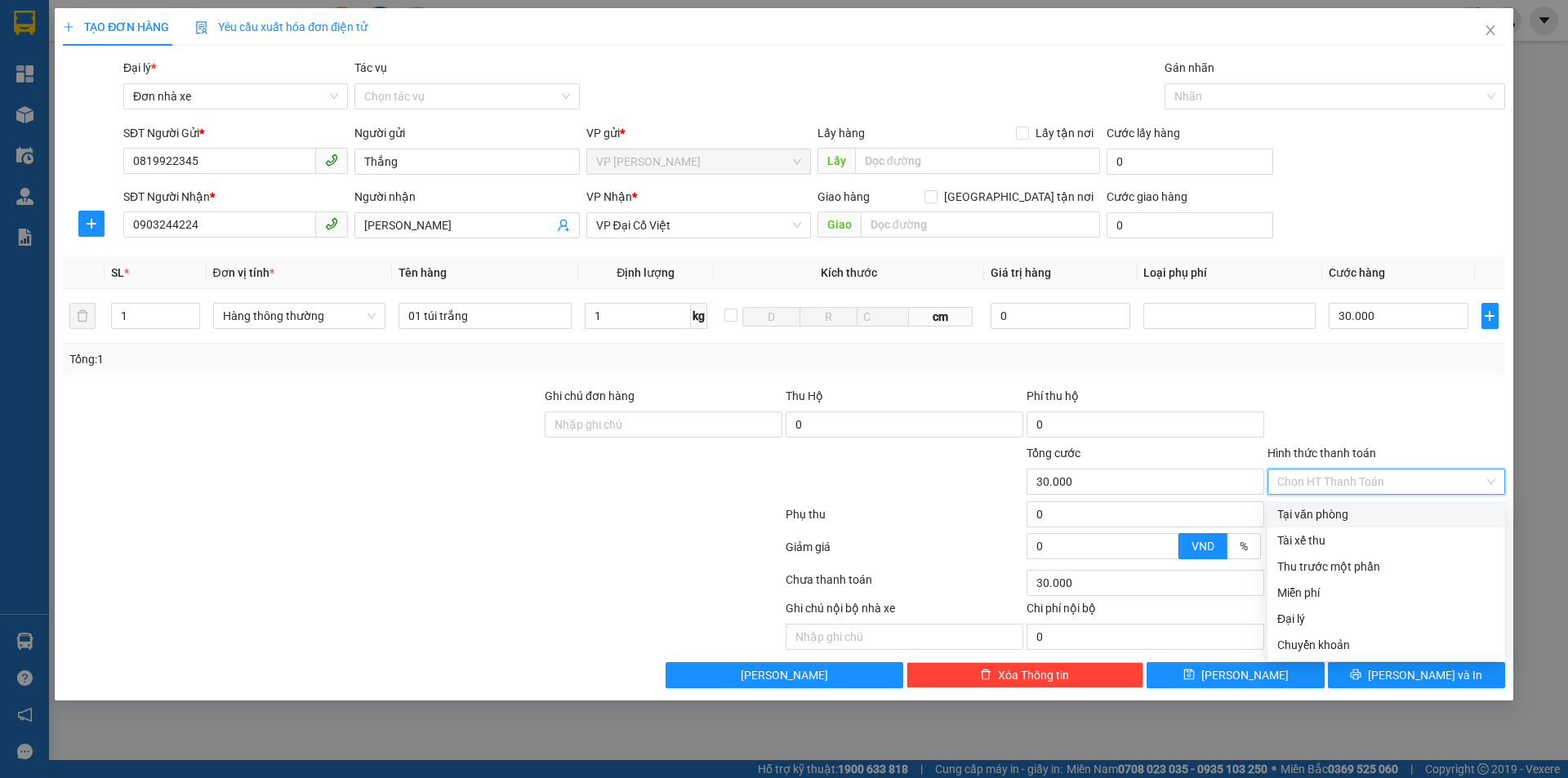
click at [1348, 516] on div "Tại văn phòng" at bounding box center [1386, 514] width 218 height 18
type input "0"
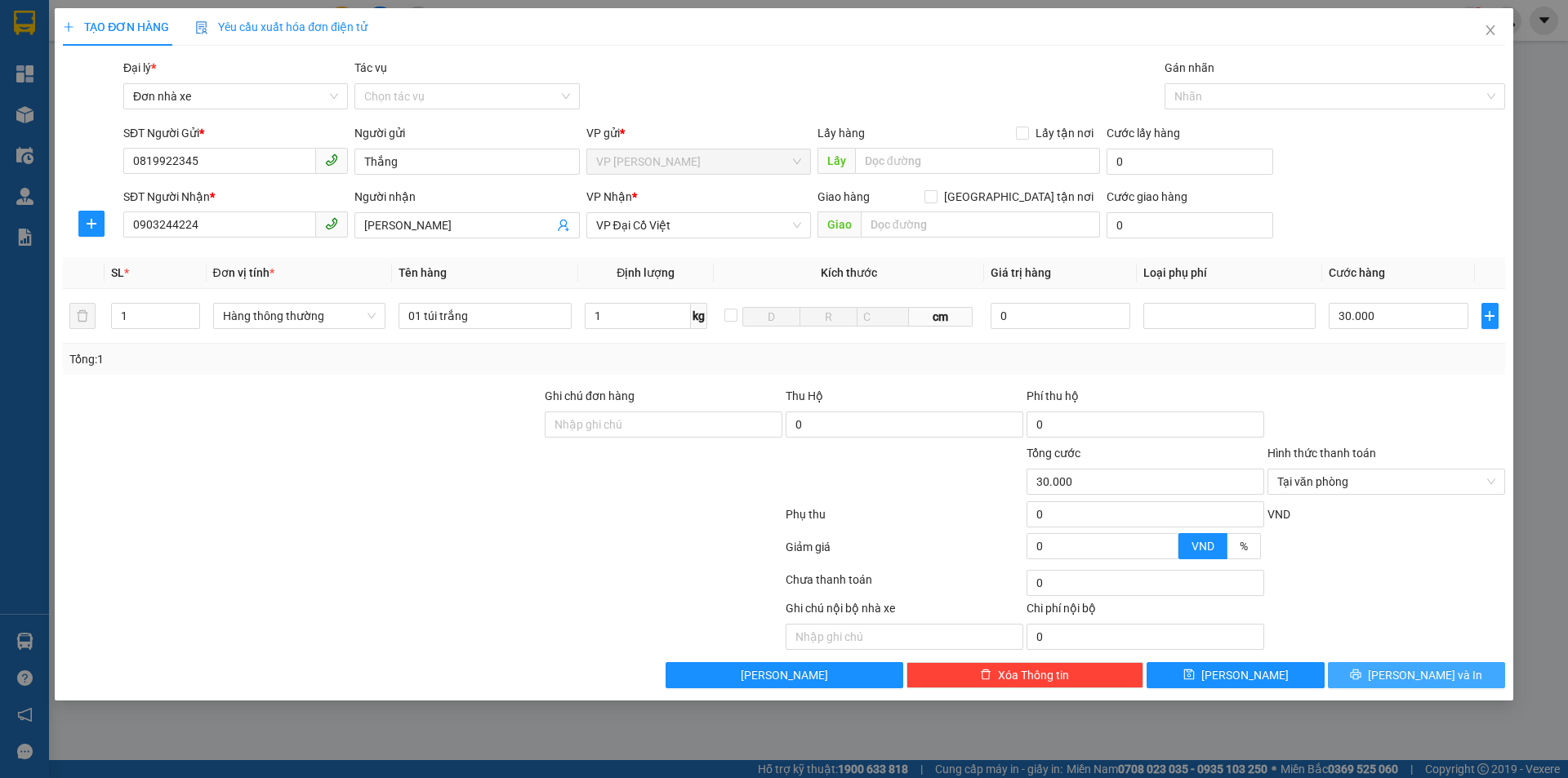
click at [1428, 674] on span "[PERSON_NAME] và In" at bounding box center [1424, 675] width 114 height 18
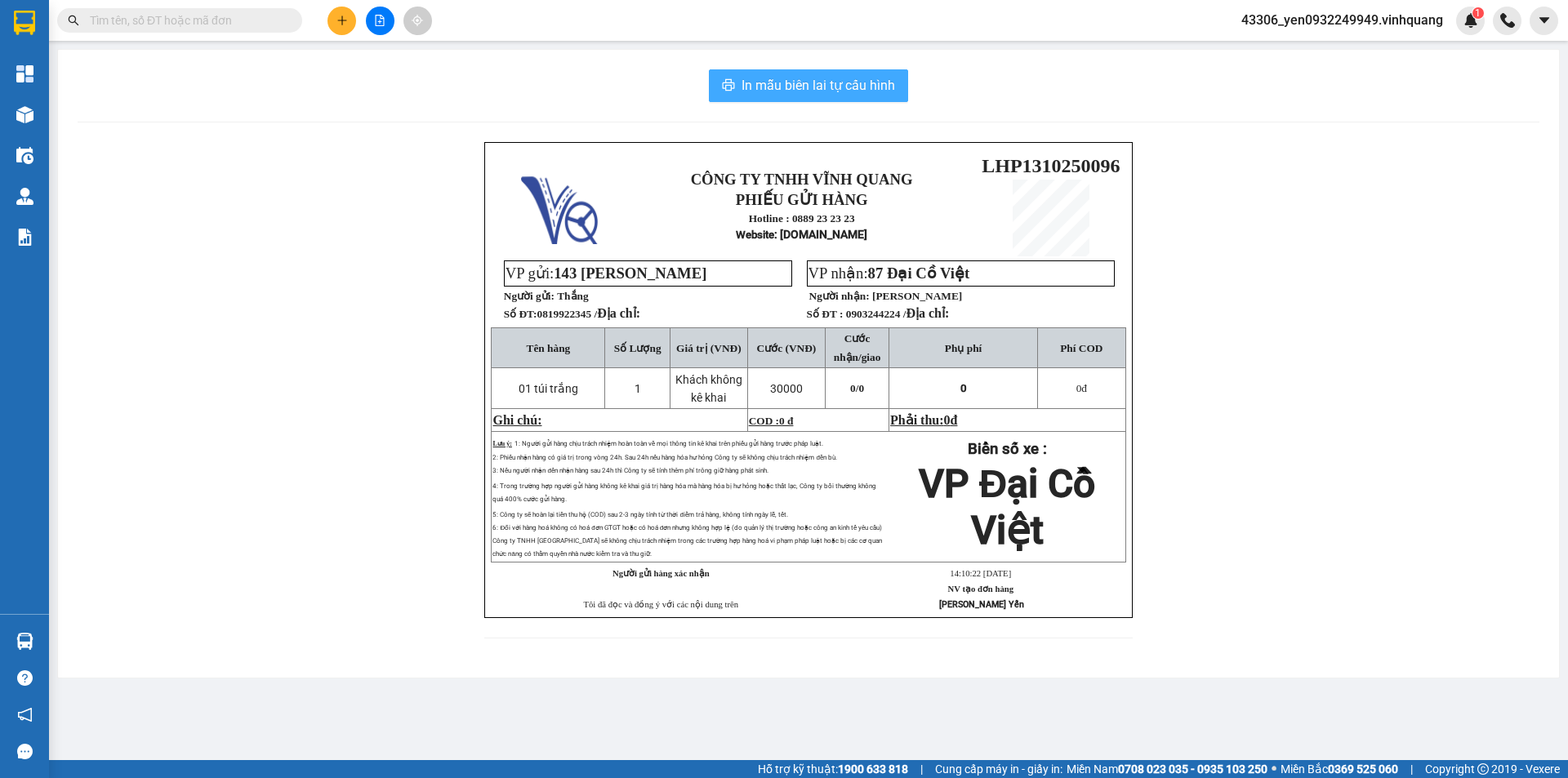
click at [779, 98] on button "In mẫu biên lai tự cấu hình" at bounding box center [809, 85] width 199 height 33
